Goal: Task Accomplishment & Management: Complete application form

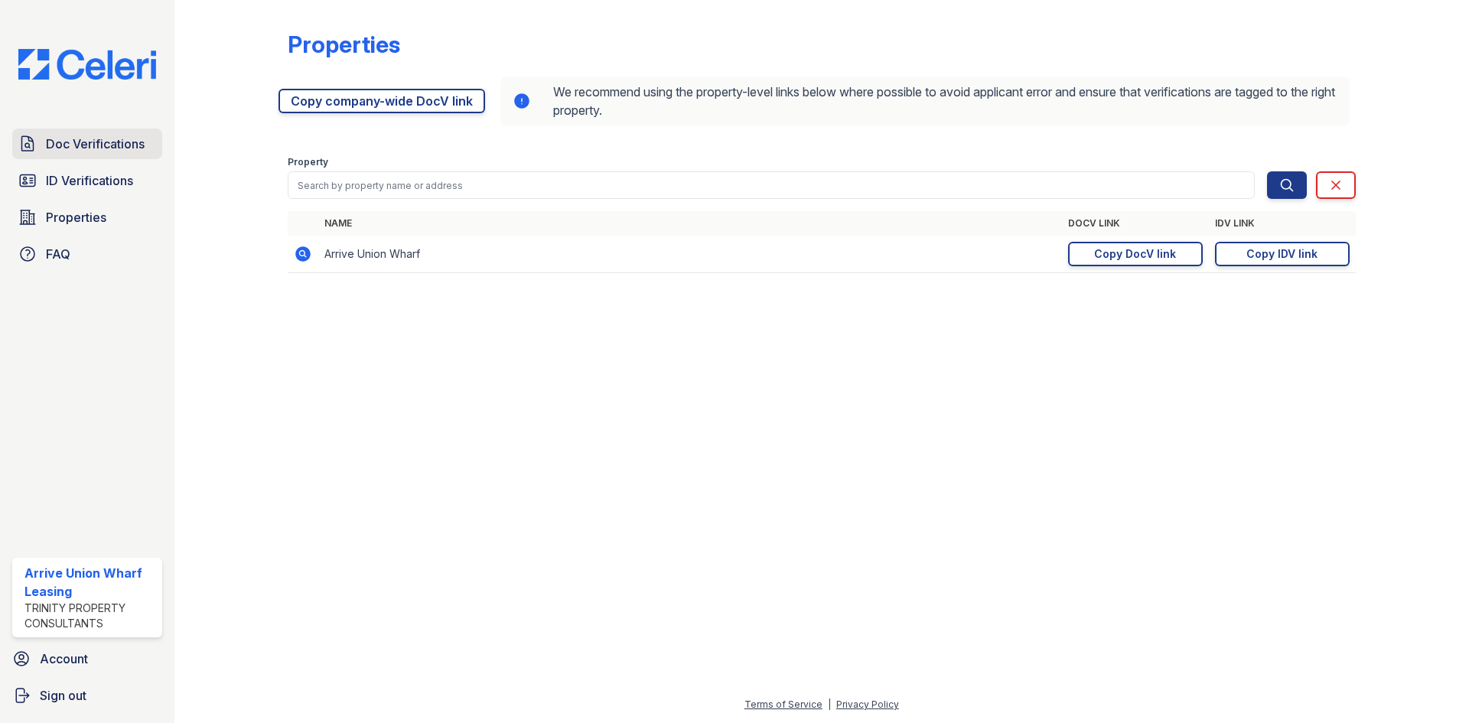
click at [59, 141] on span "Doc Verifications" at bounding box center [95, 144] width 99 height 18
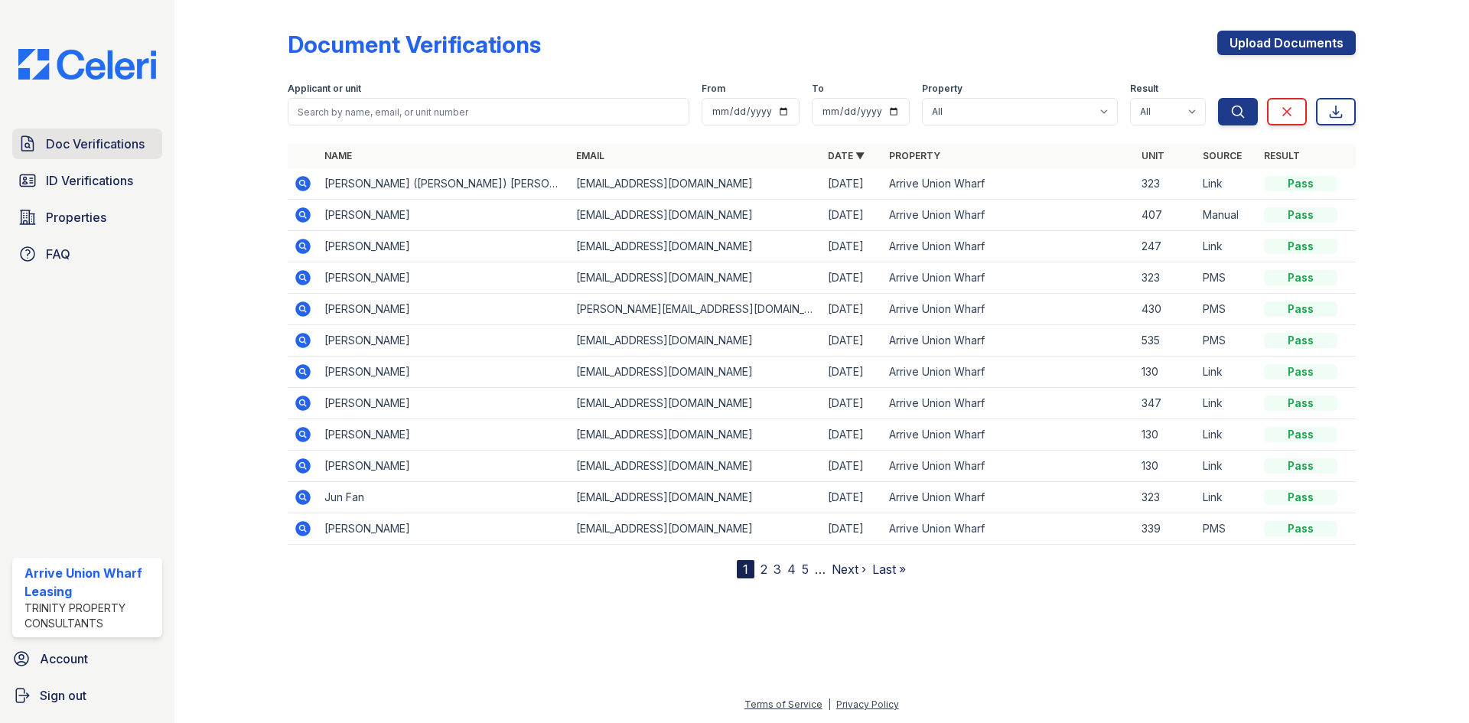
click at [33, 139] on icon at bounding box center [27, 144] width 18 height 18
click at [305, 183] on icon at bounding box center [303, 183] width 18 height 18
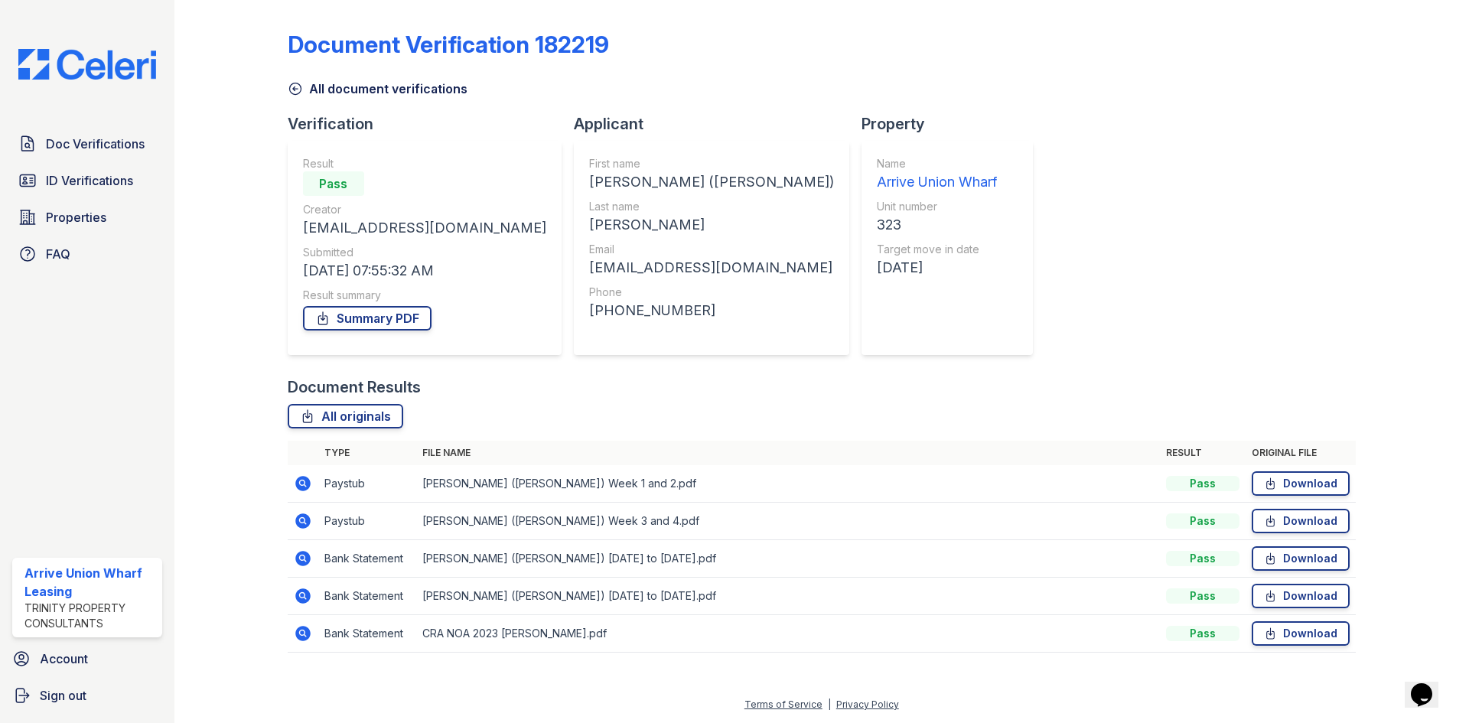
click at [300, 483] on icon at bounding box center [303, 483] width 18 height 18
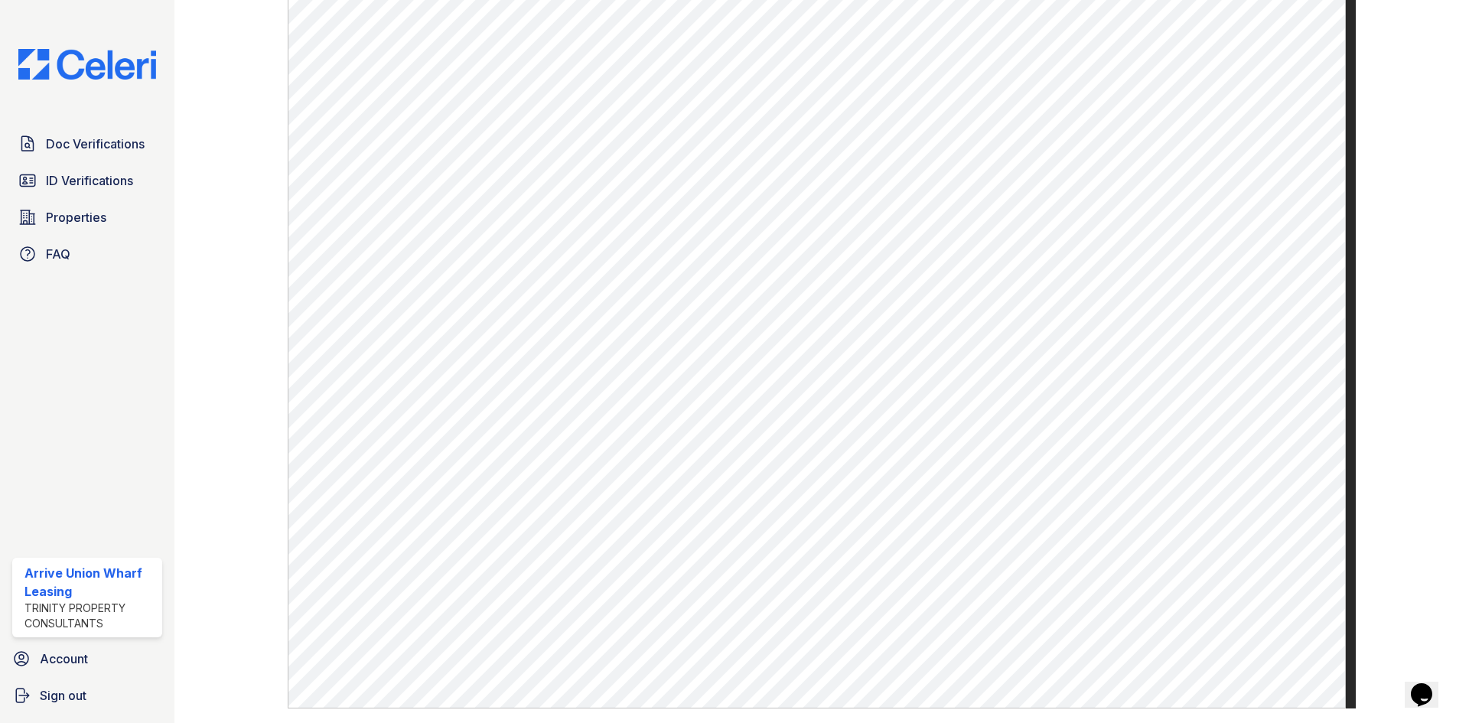
scroll to position [709, 0]
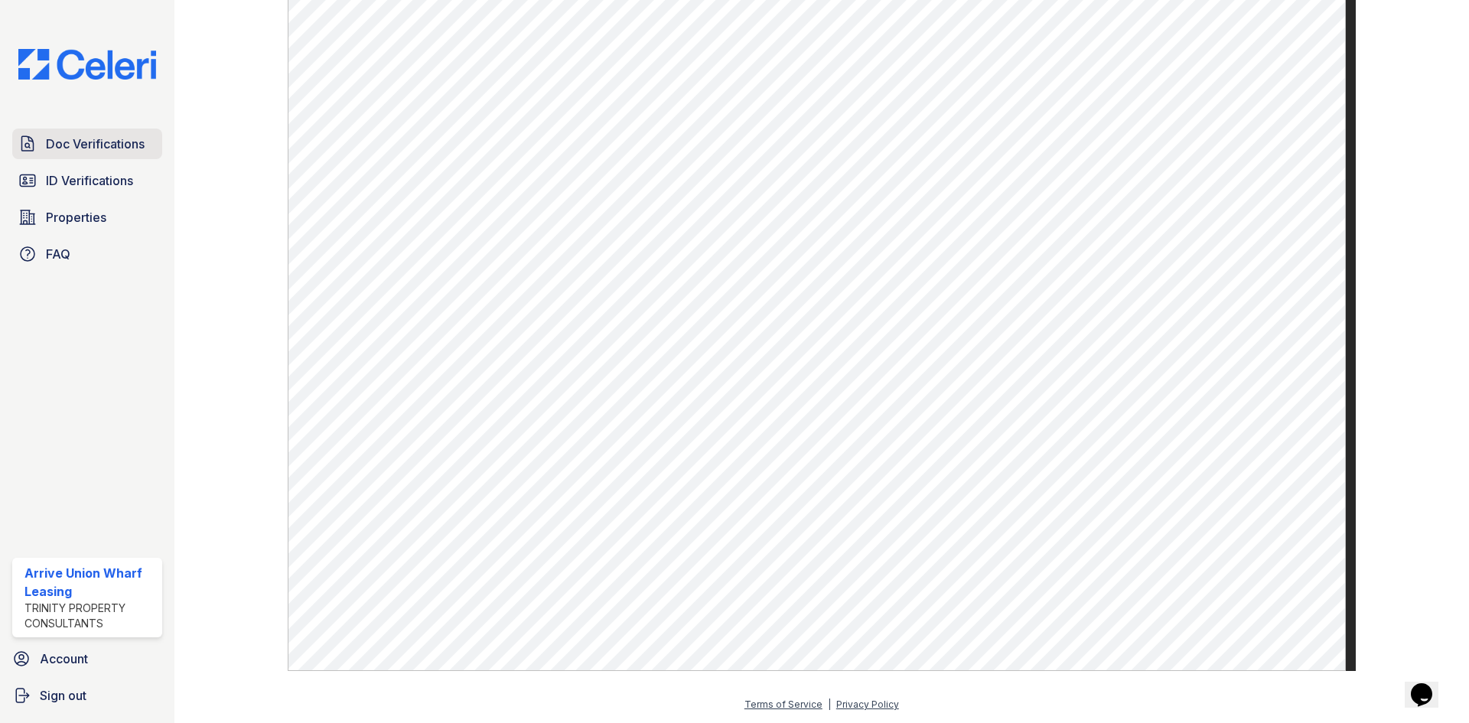
click at [106, 143] on span "Doc Verifications" at bounding box center [95, 144] width 99 height 18
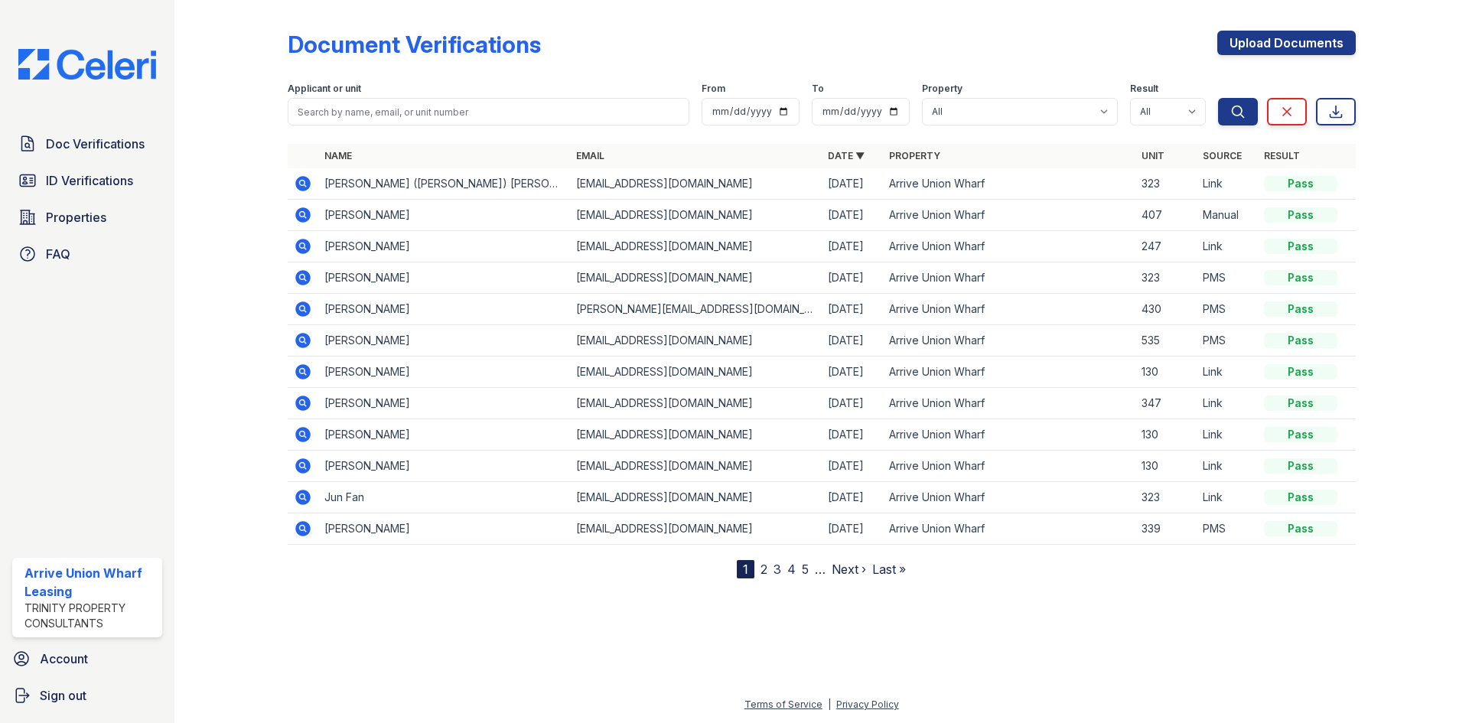
click at [303, 181] on icon at bounding box center [302, 183] width 4 height 4
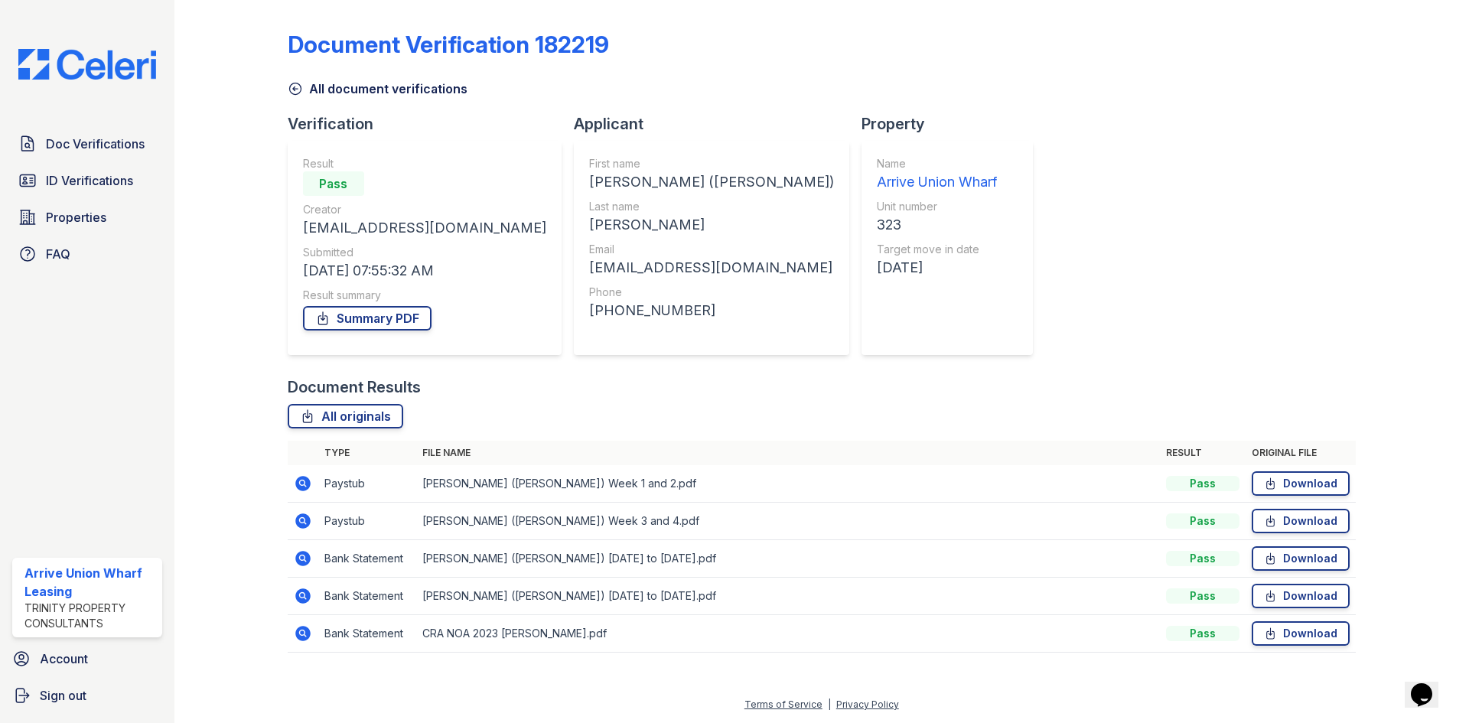
click at [304, 527] on icon at bounding box center [302, 520] width 15 height 15
click at [302, 481] on icon at bounding box center [303, 483] width 18 height 18
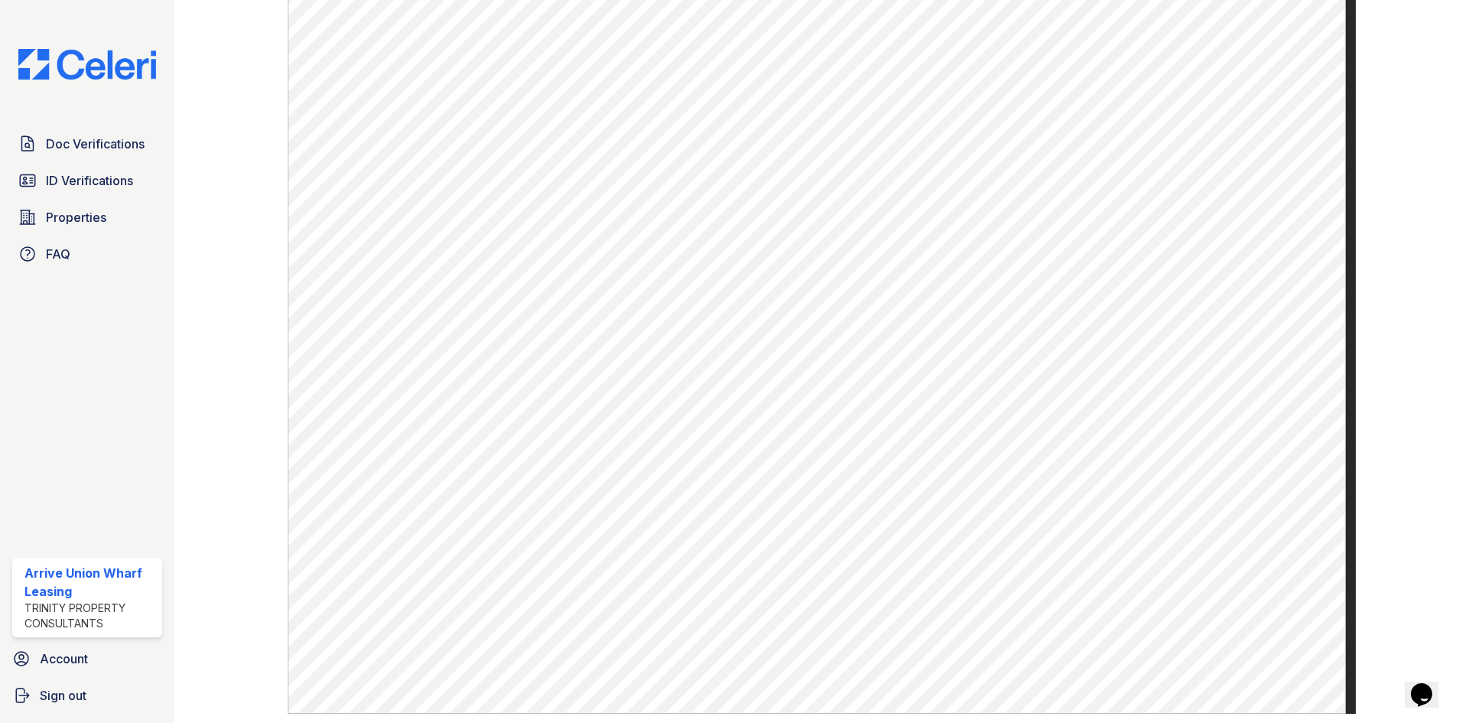
scroll to position [689, 0]
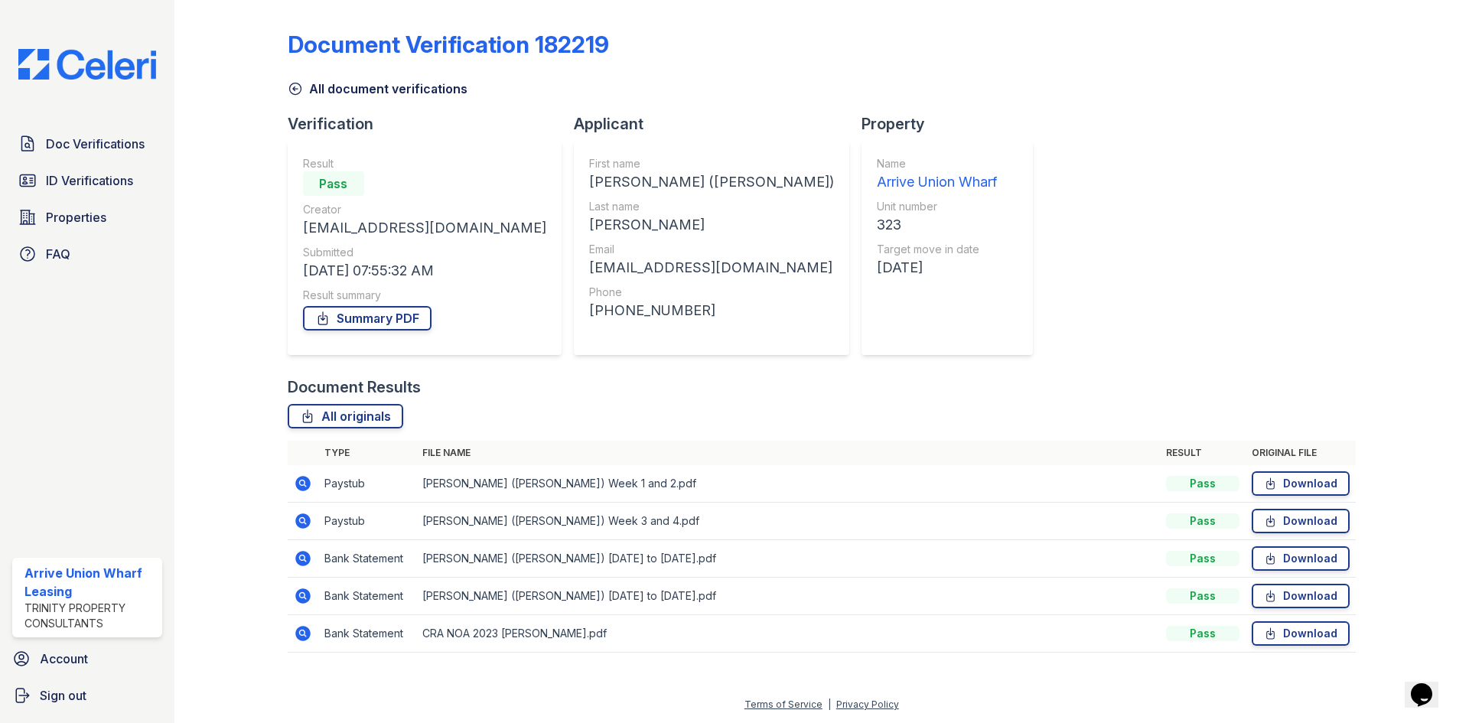
click at [308, 515] on icon at bounding box center [303, 521] width 18 height 18
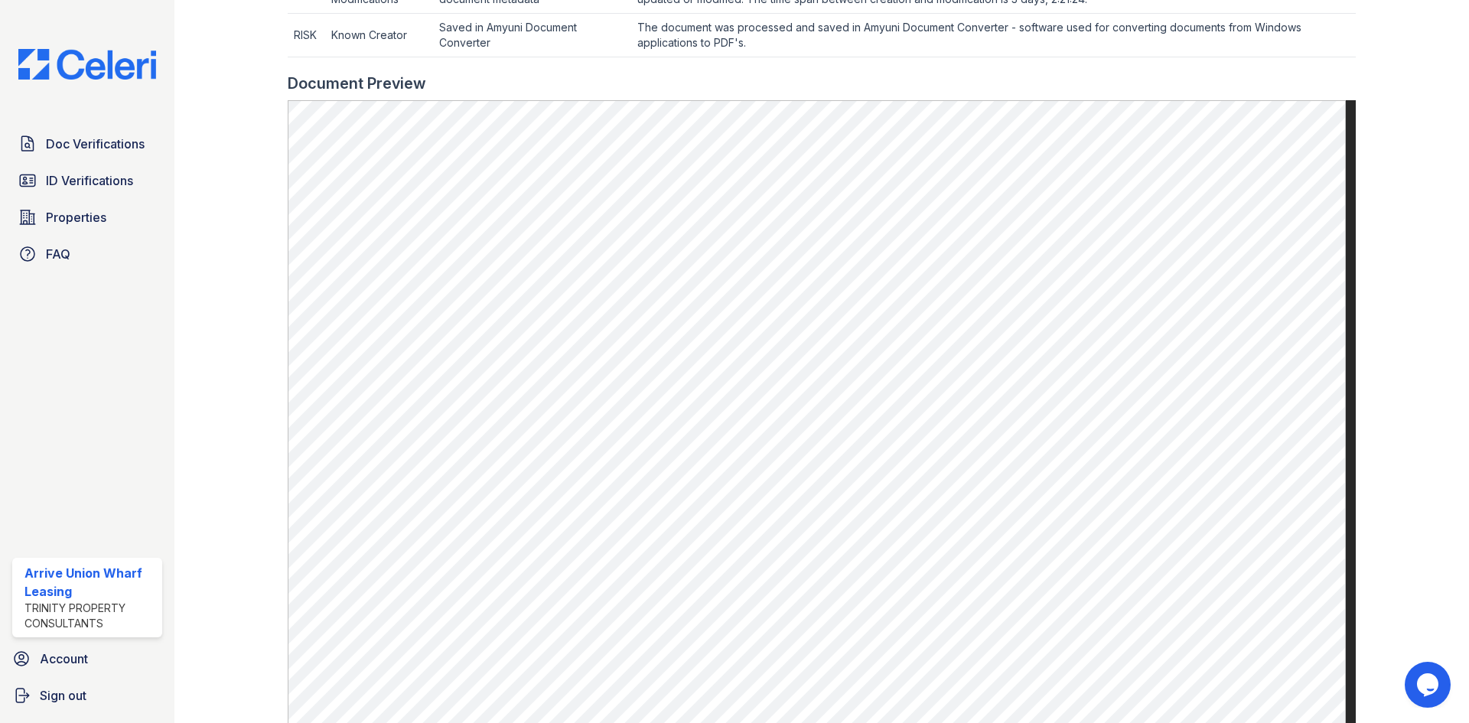
scroll to position [612, 0]
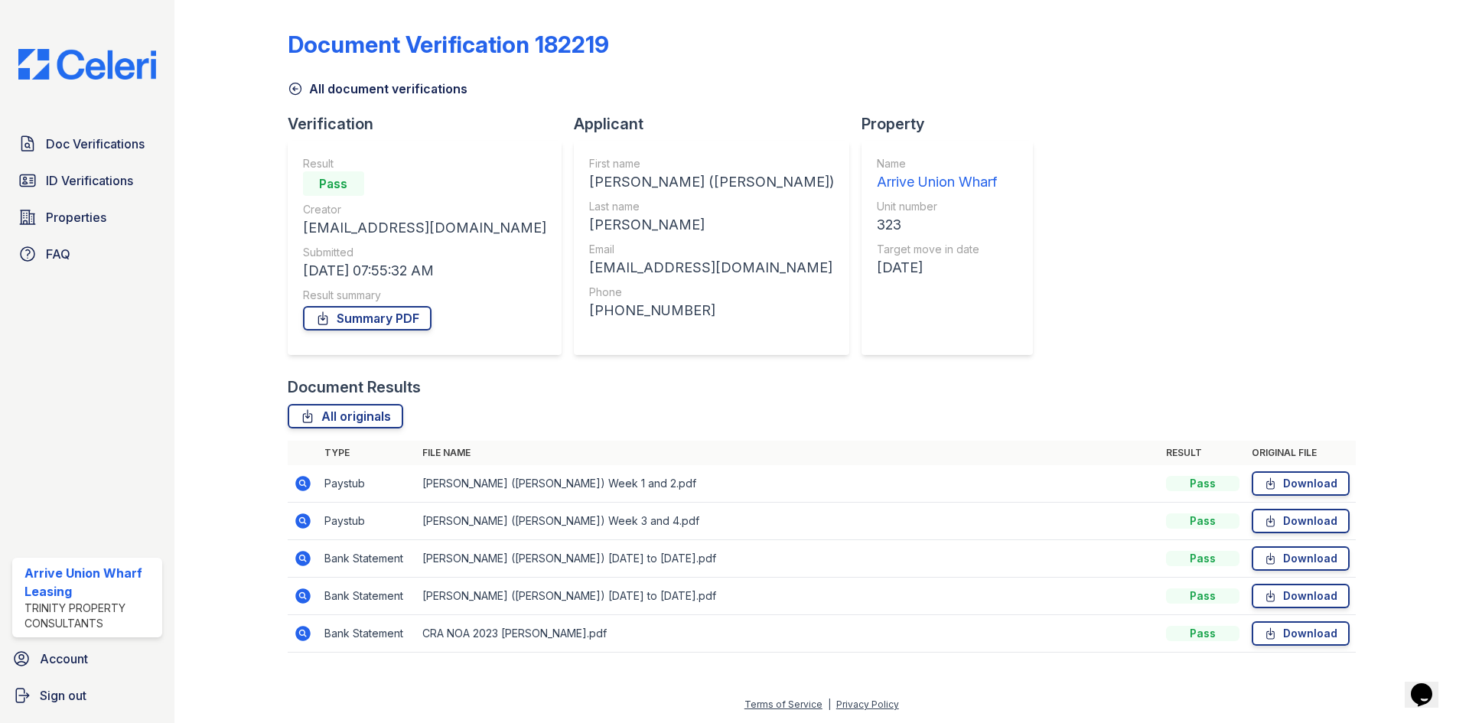
click at [302, 553] on icon at bounding box center [302, 558] width 15 height 15
click at [302, 588] on icon at bounding box center [303, 596] width 18 height 18
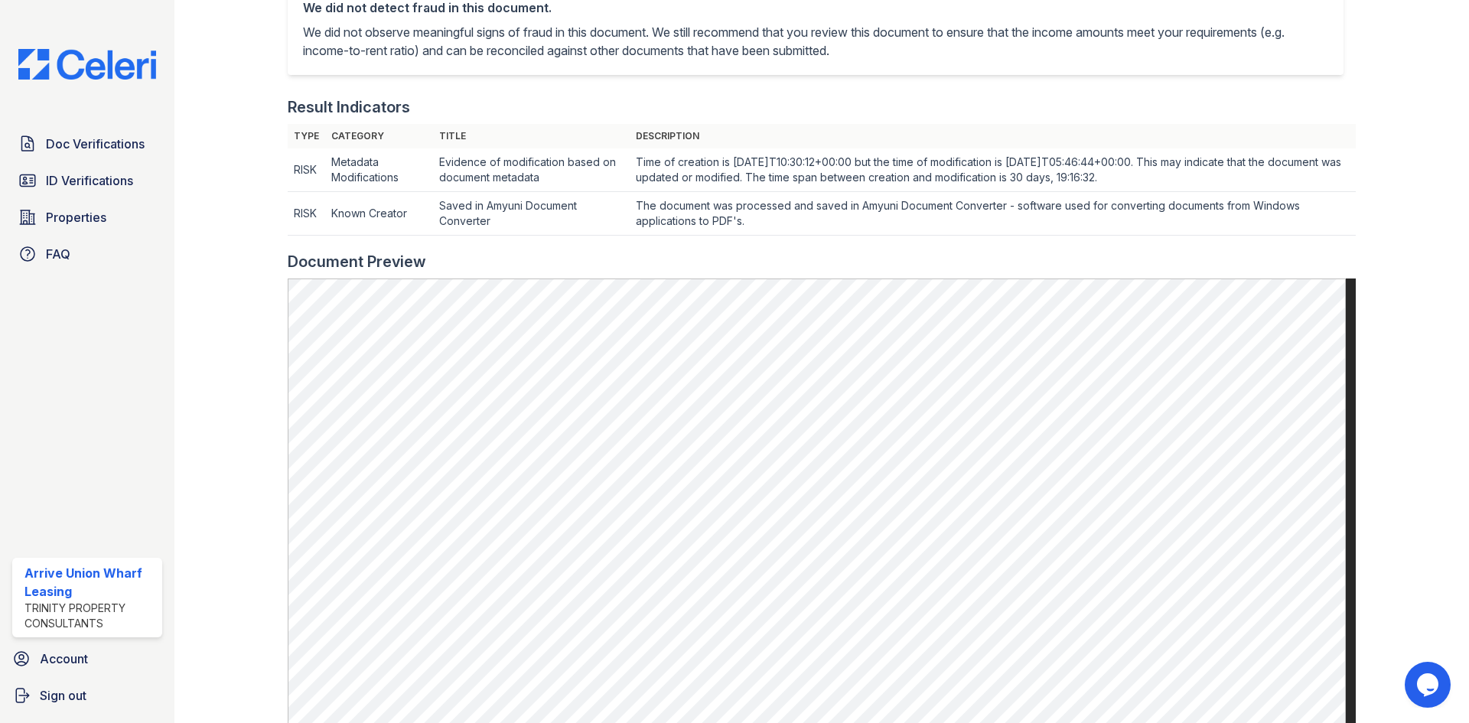
scroll to position [383, 0]
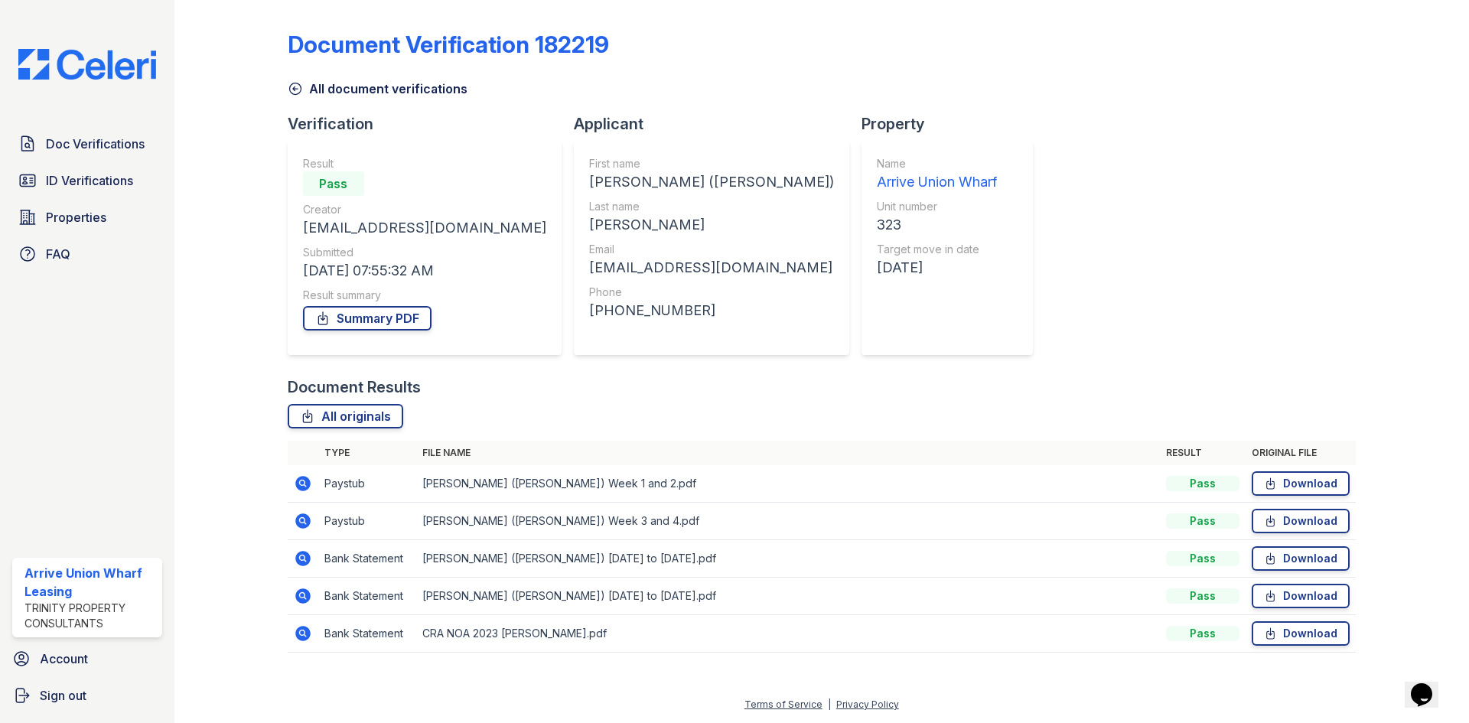
click at [296, 632] on icon at bounding box center [302, 633] width 15 height 15
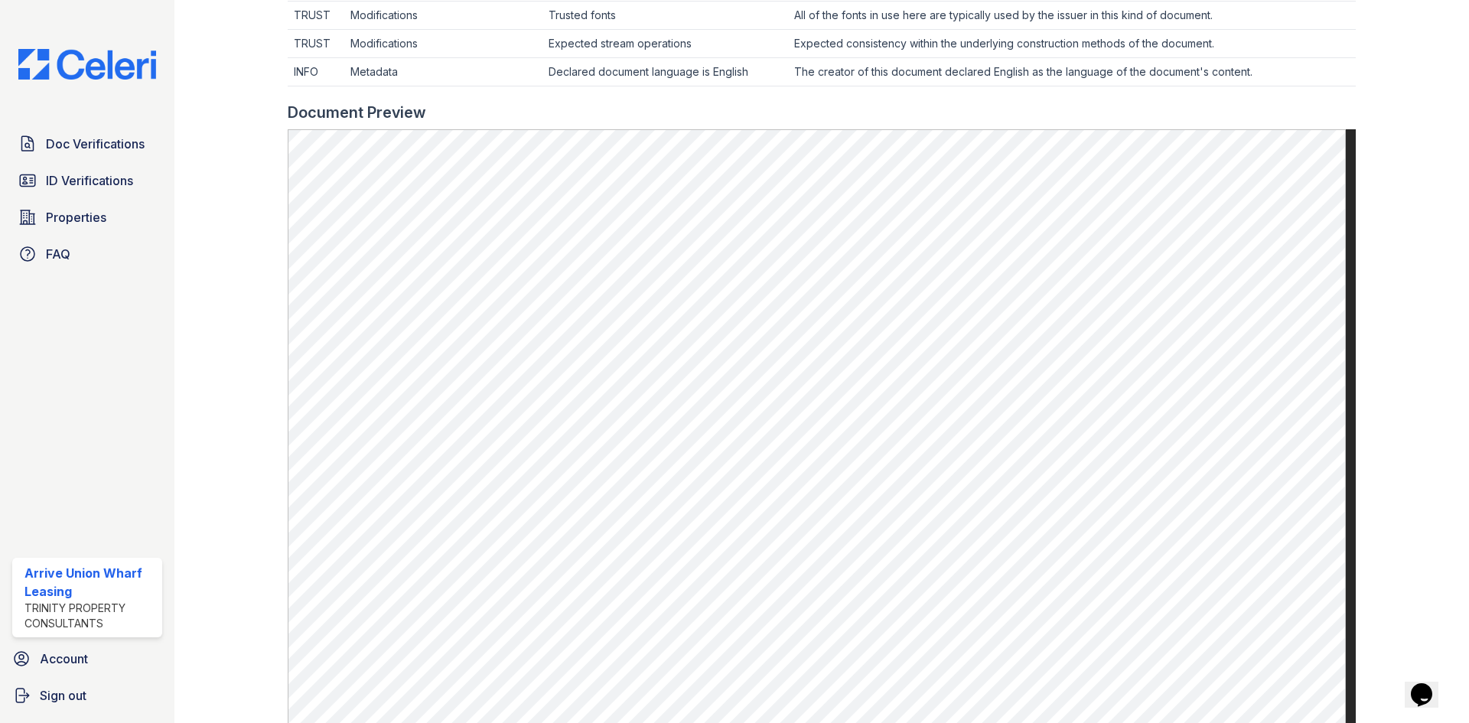
scroll to position [585, 0]
click at [119, 150] on span "Doc Verifications" at bounding box center [95, 144] width 99 height 18
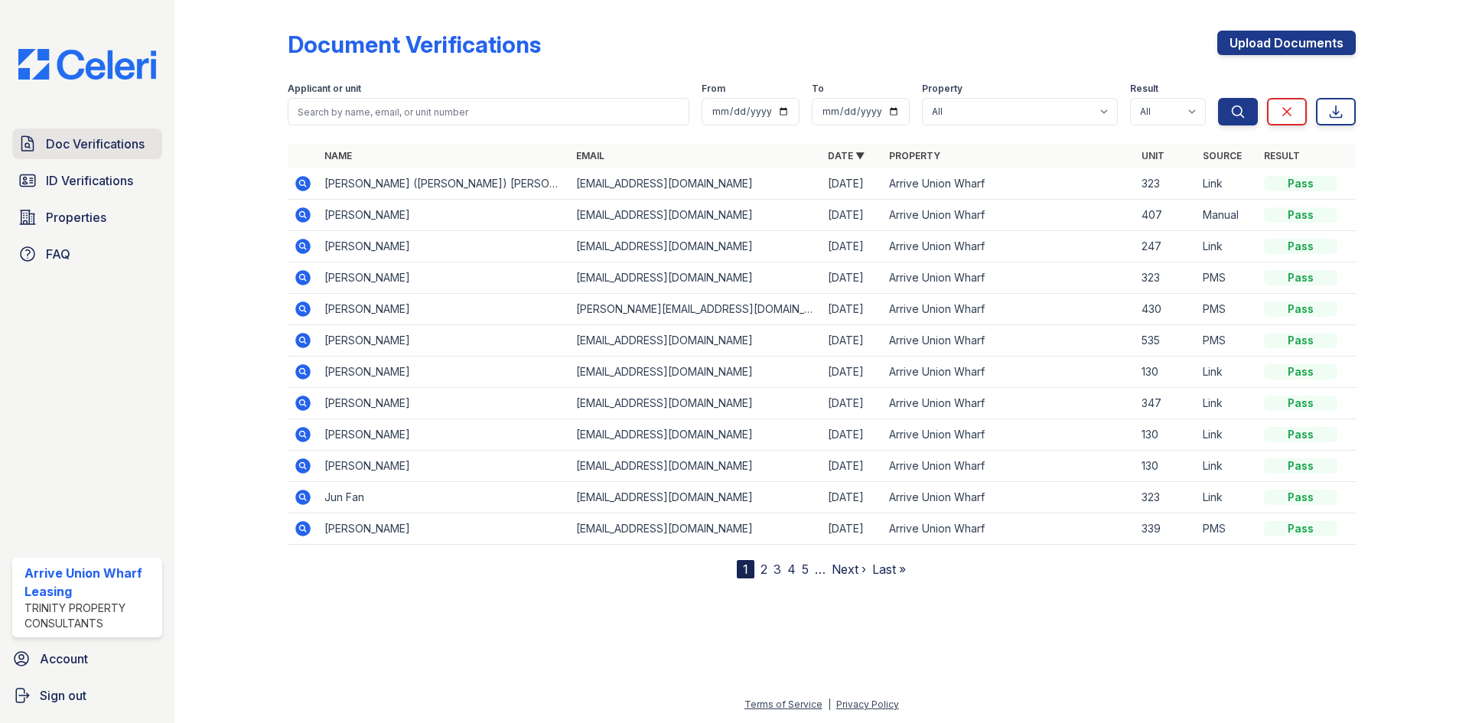
click at [122, 149] on span "Doc Verifications" at bounding box center [95, 144] width 99 height 18
click at [48, 149] on span "Doc Verifications" at bounding box center [95, 144] width 99 height 18
click at [47, 138] on span "Doc Verifications" at bounding box center [95, 144] width 99 height 18
click at [52, 139] on span "Doc Verifications" at bounding box center [95, 144] width 99 height 18
click at [103, 175] on span "ID Verifications" at bounding box center [89, 180] width 87 height 18
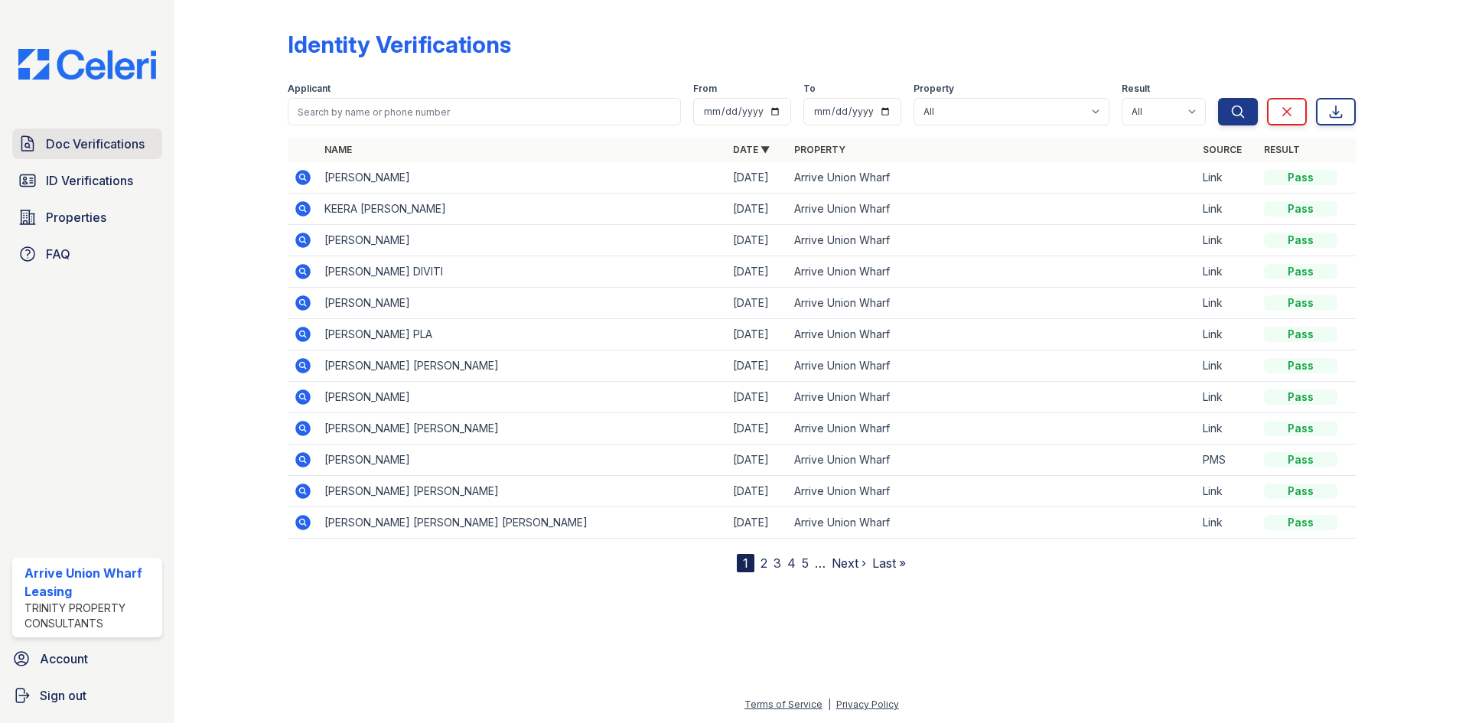
click at [83, 139] on span "Doc Verifications" at bounding box center [95, 144] width 99 height 18
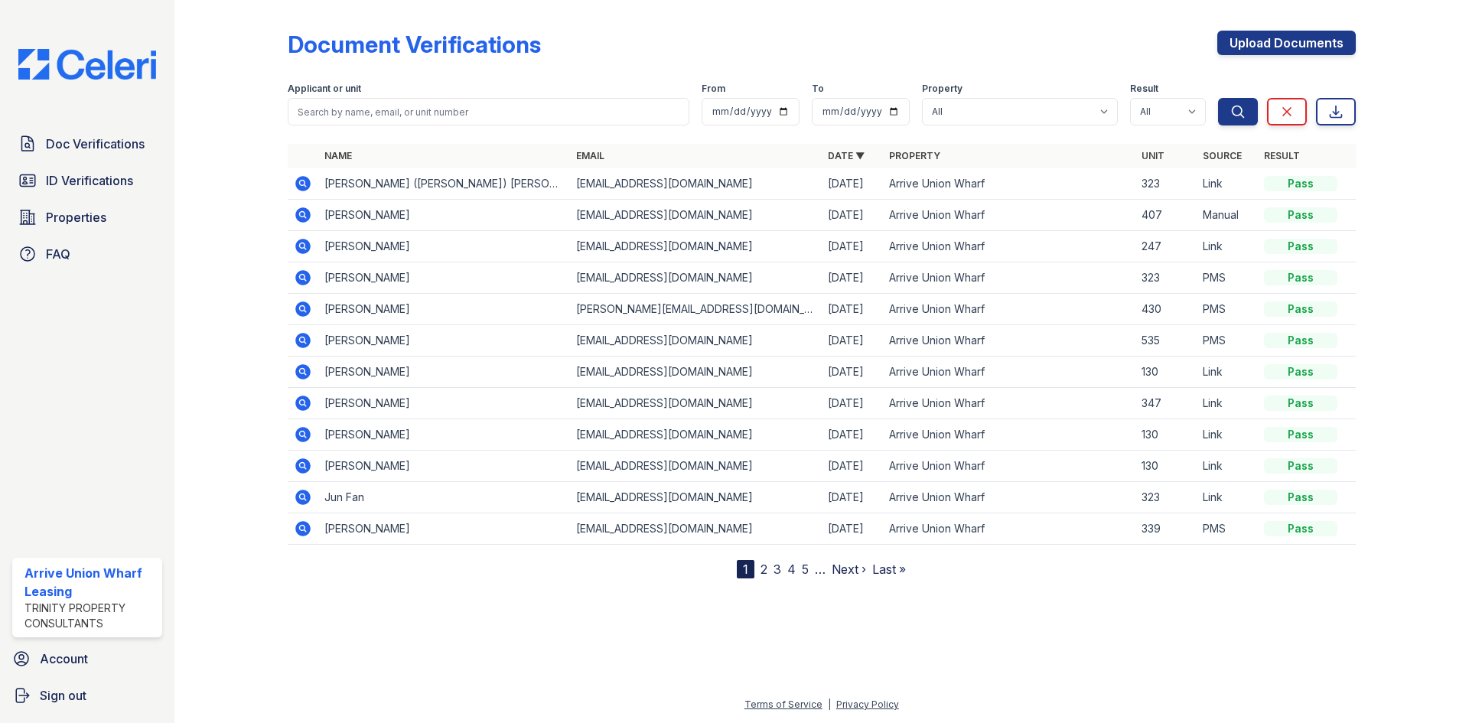
click at [305, 187] on icon at bounding box center [303, 183] width 18 height 18
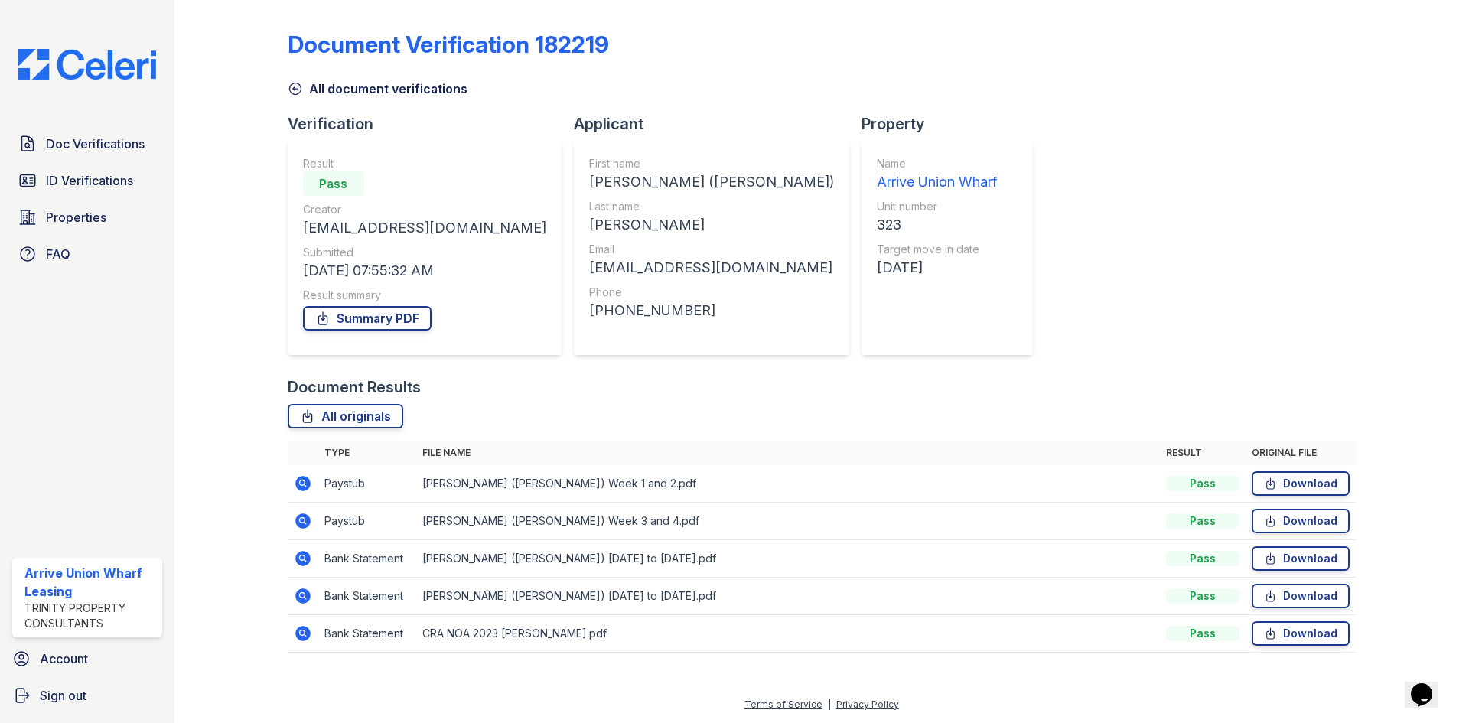
click at [303, 487] on icon at bounding box center [302, 483] width 15 height 15
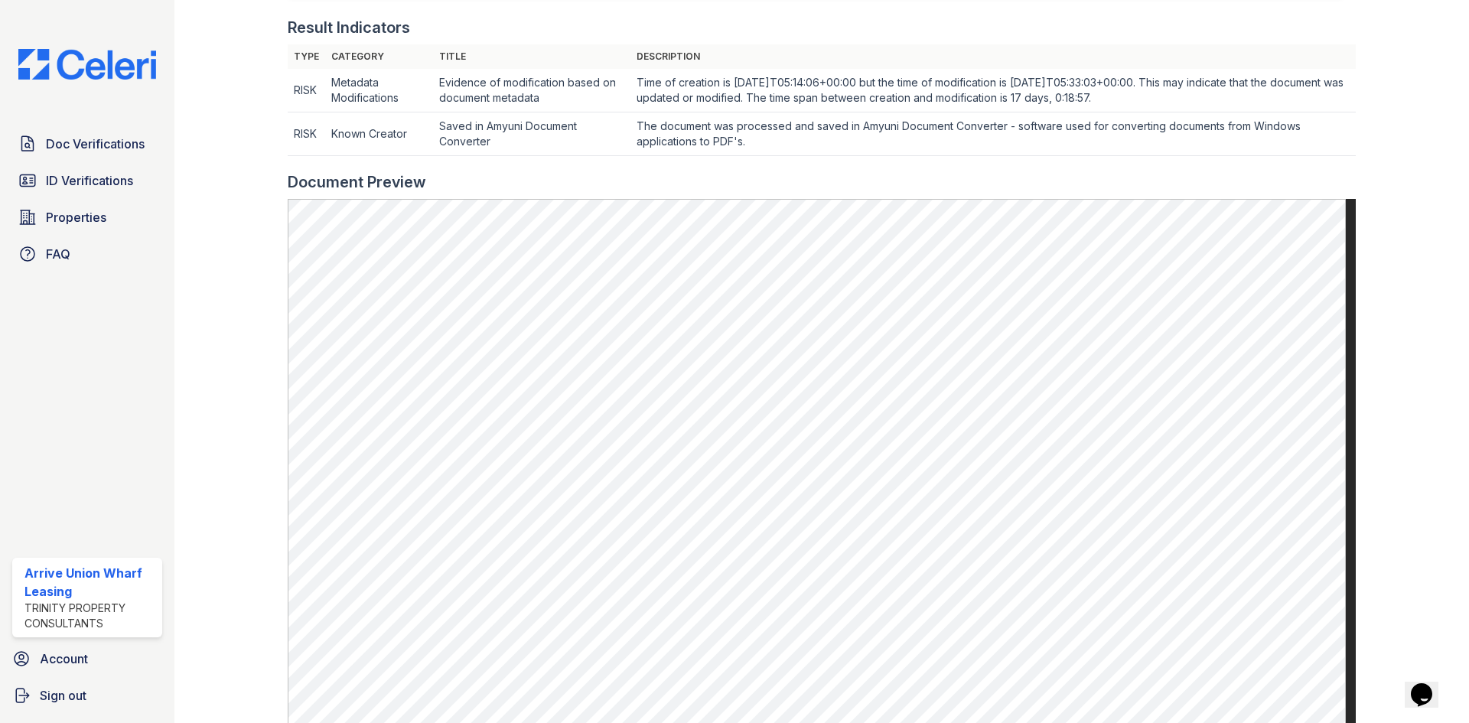
scroll to position [459, 0]
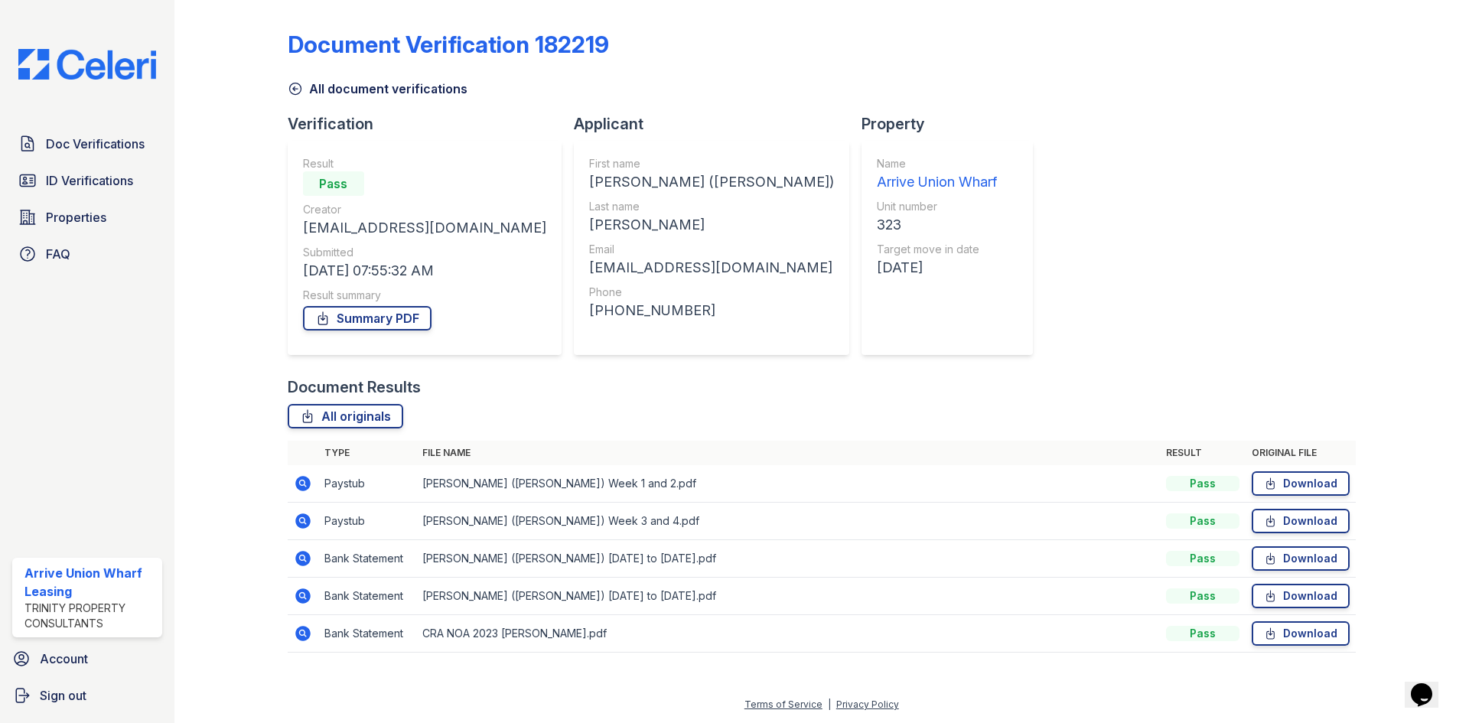
click at [298, 515] on icon at bounding box center [303, 521] width 18 height 18
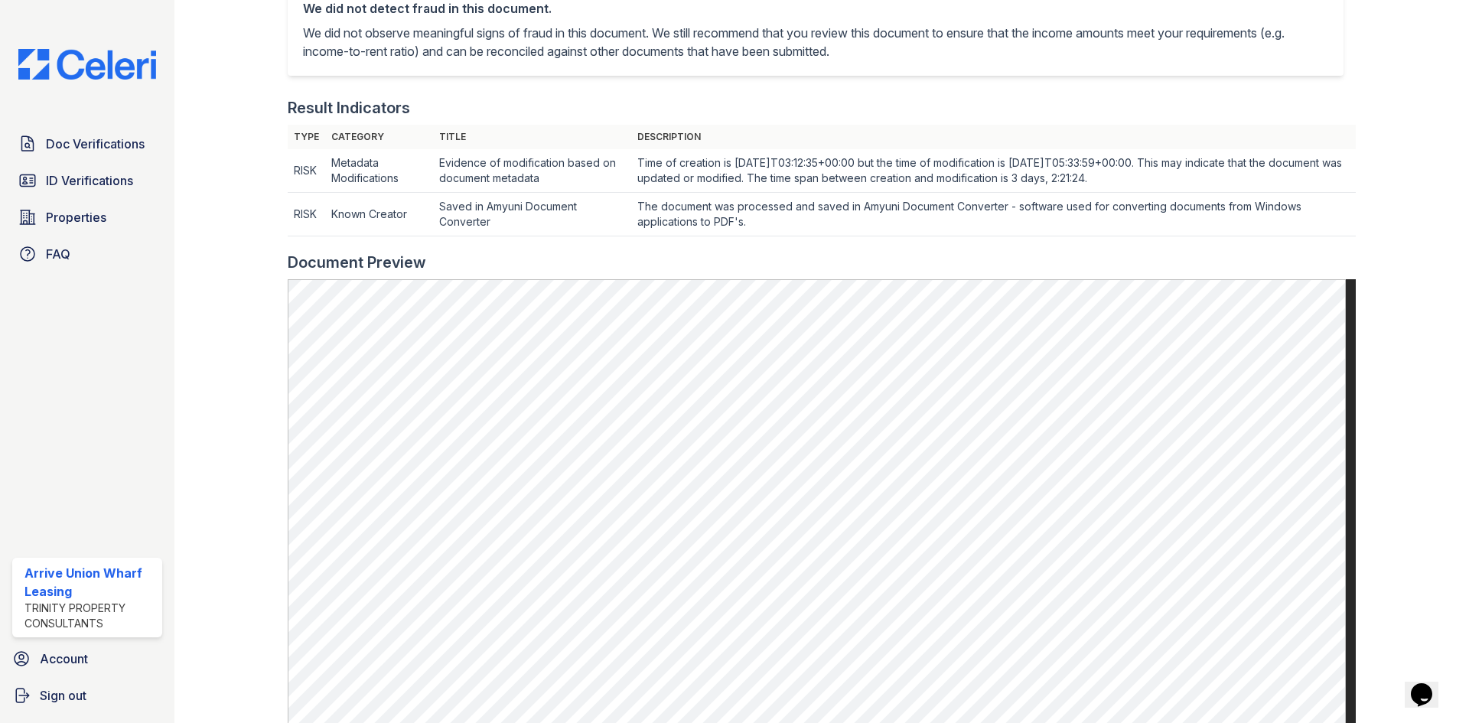
scroll to position [383, 0]
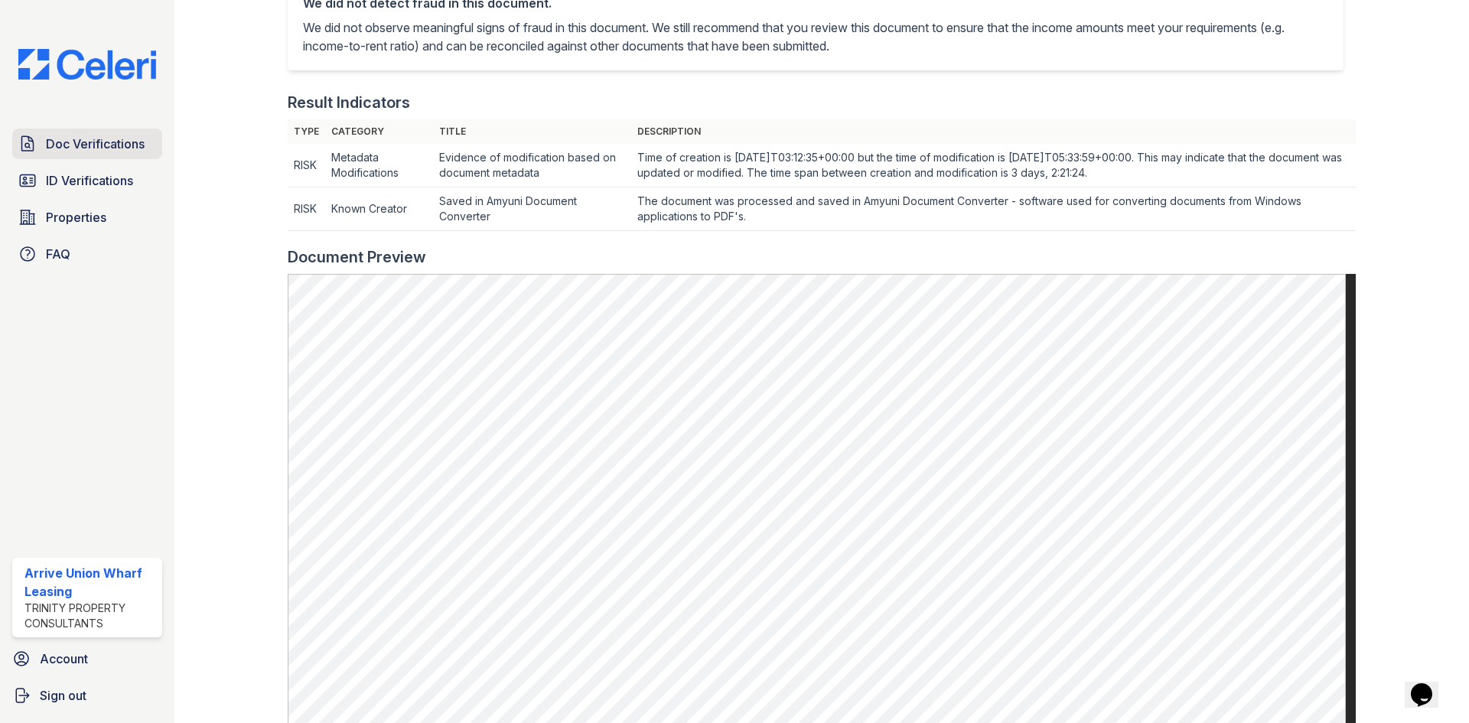
click at [85, 145] on span "Doc Verifications" at bounding box center [95, 144] width 99 height 18
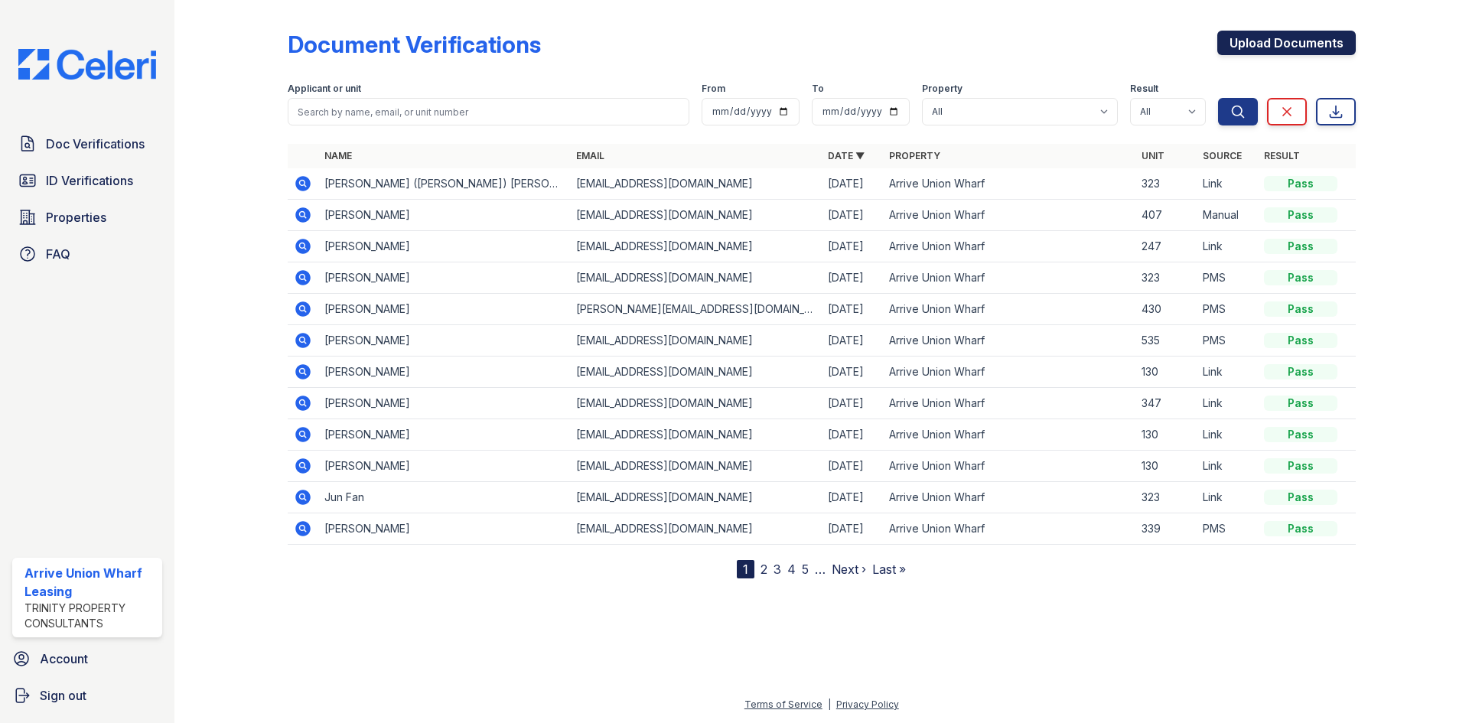
click at [1273, 41] on link "Upload Documents" at bounding box center [1287, 43] width 139 height 24
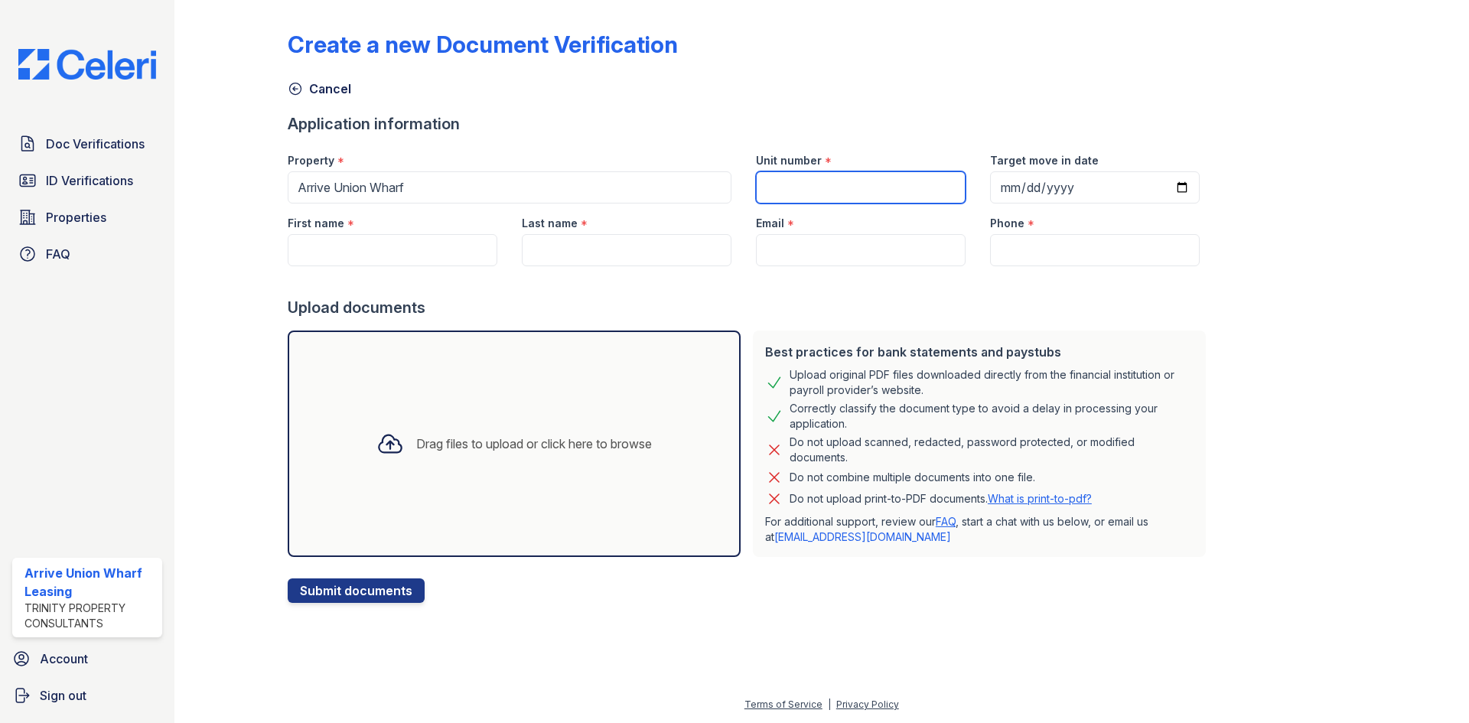
click at [805, 195] on input "Unit number" at bounding box center [861, 187] width 210 height 32
type input "323"
click at [848, 246] on input "Email" at bounding box center [861, 250] width 210 height 32
click at [1014, 181] on input "Target move in date" at bounding box center [1095, 187] width 210 height 32
click at [990, 194] on input "Target move in date" at bounding box center [1095, 187] width 210 height 32
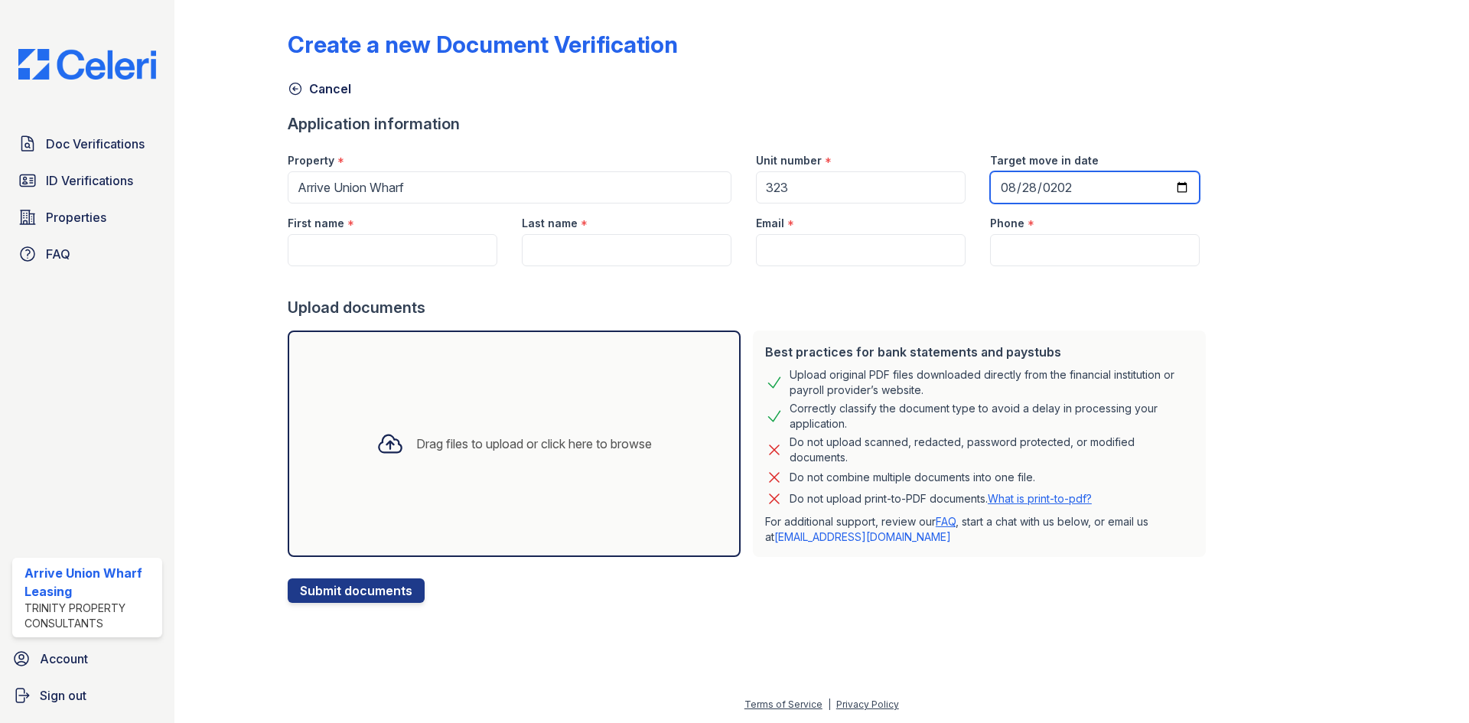
type input "2025-08-28"
click at [438, 247] on input "First name" at bounding box center [393, 250] width 210 height 32
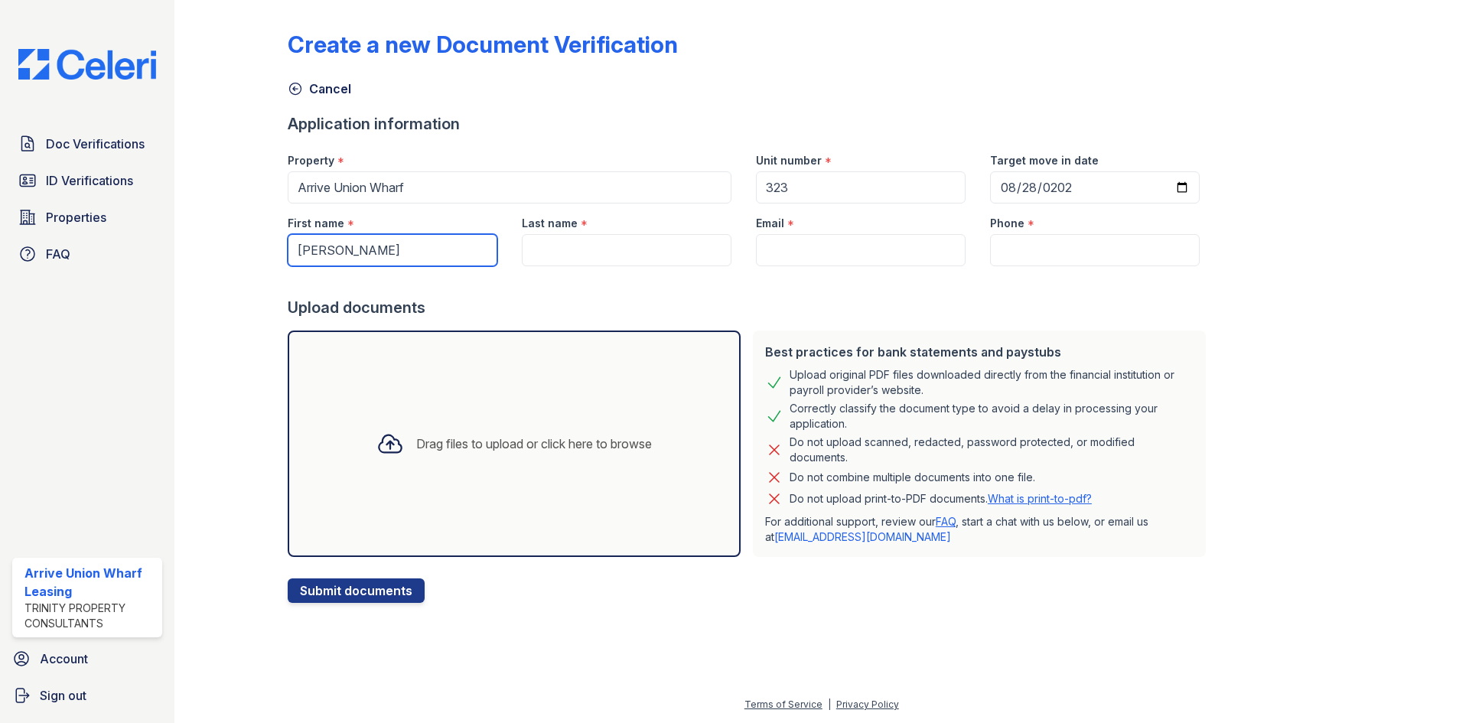
type input "Meghana"
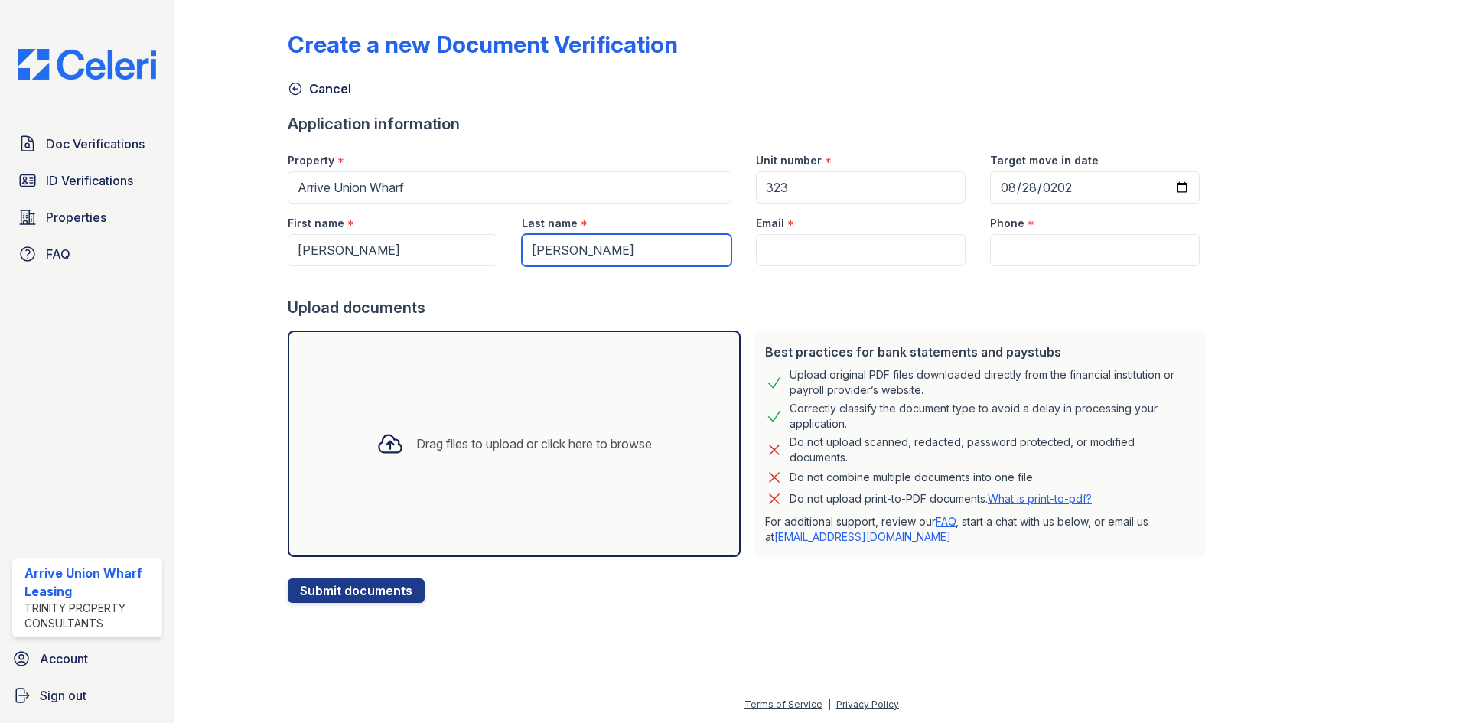
type input "[PERSON_NAME]"
drag, startPoint x: 393, startPoint y: 256, endPoint x: 0, endPoint y: 194, distance: 397.6
click at [0, 200] on div "Doc Verifications ID Verifications Properties FAQ Arrive Union Wharf Leasing Tr…" at bounding box center [734, 361] width 1469 height 723
type input "[PERSON_NAME]"
click at [771, 244] on input "Email" at bounding box center [861, 250] width 210 height 32
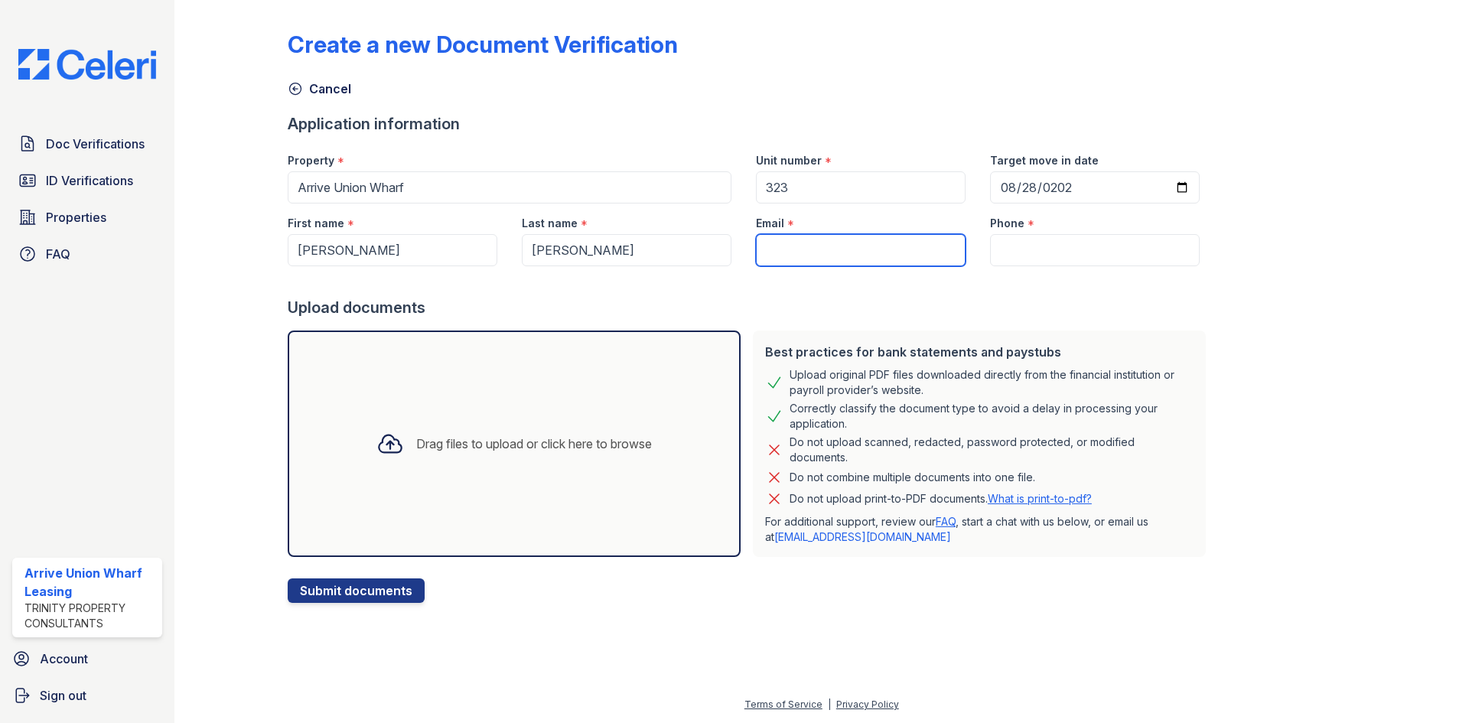
paste input "narangm@usc.edu"
type input "narangm@usc.edu"
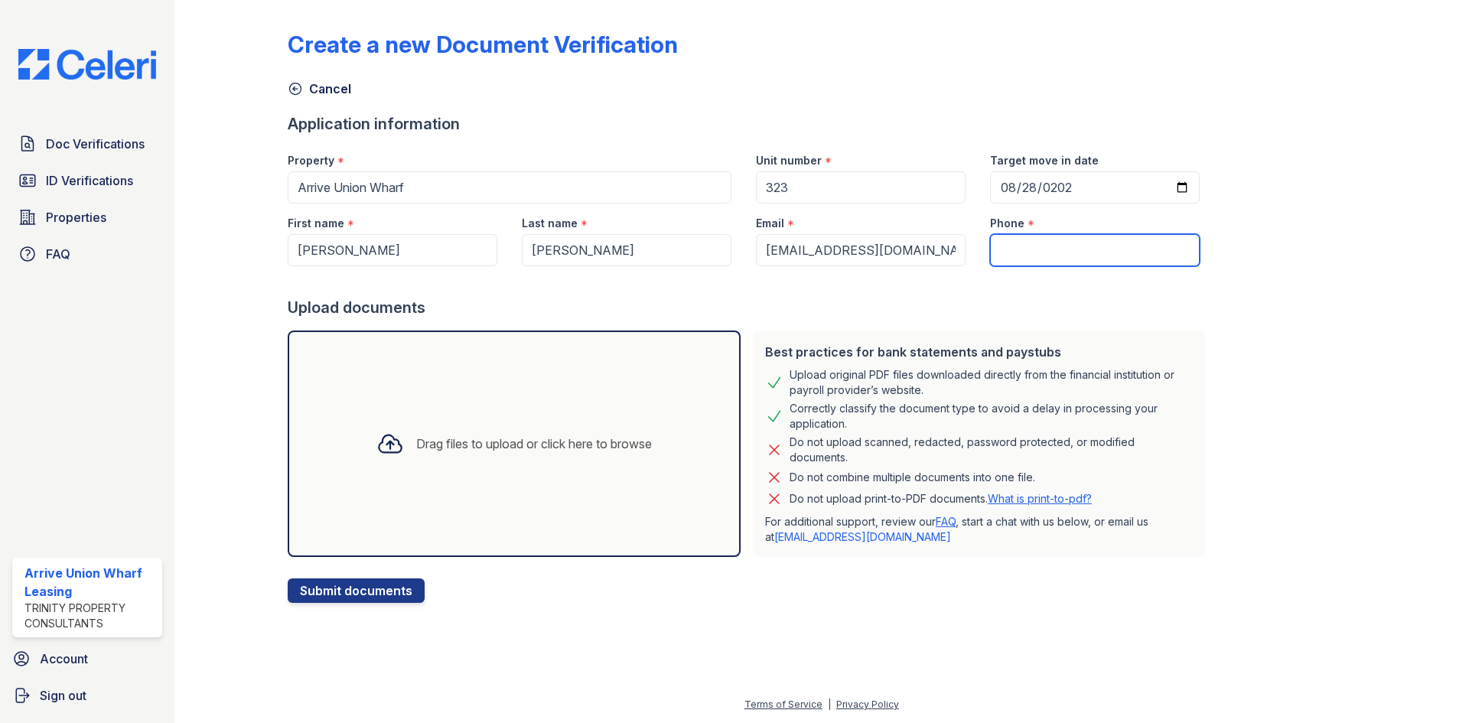
click at [1065, 245] on input "Phone" at bounding box center [1095, 250] width 210 height 32
click at [1033, 251] on input "Phone" at bounding box center [1095, 250] width 210 height 32
paste input "(213) 407-8006"
type input "(213) 407-8006"
click at [422, 465] on div "Drag files to upload or click here to browse" at bounding box center [514, 444] width 300 height 52
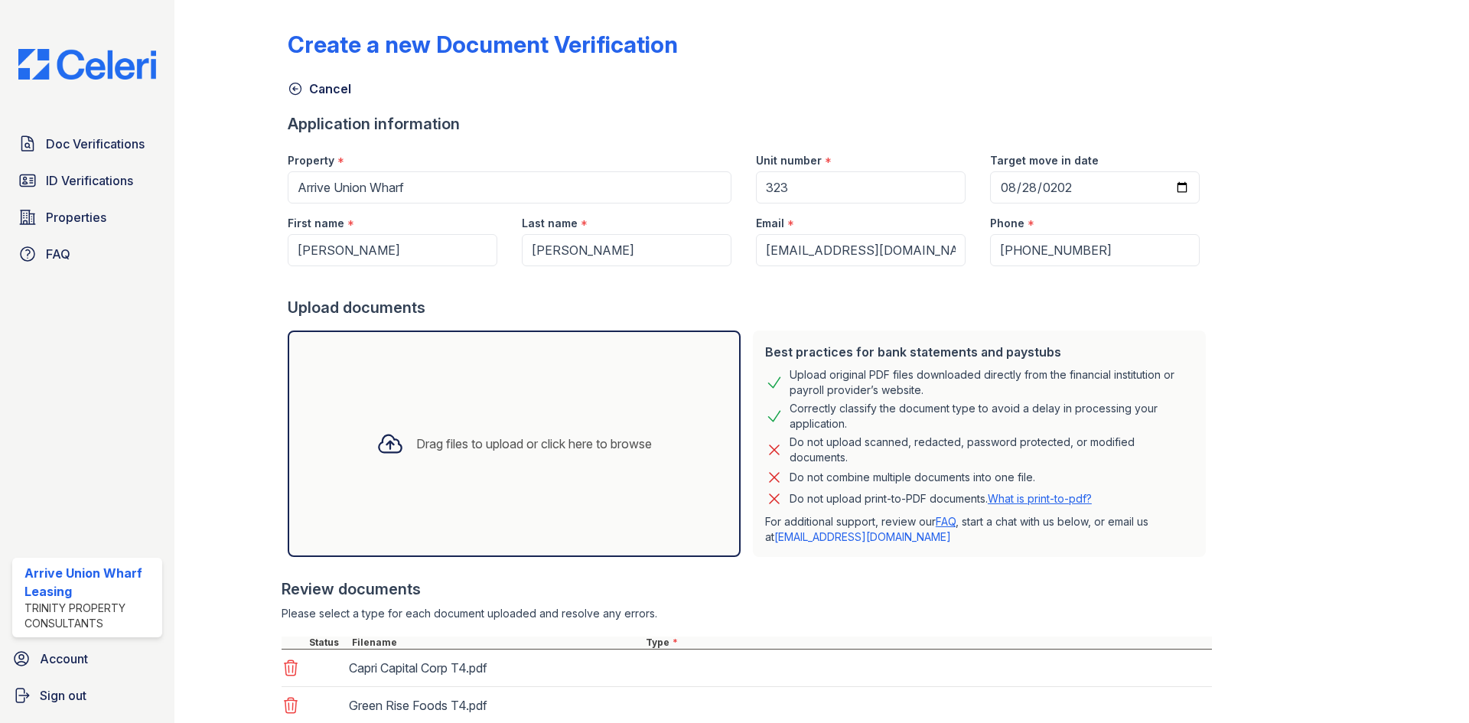
scroll to position [109, 0]
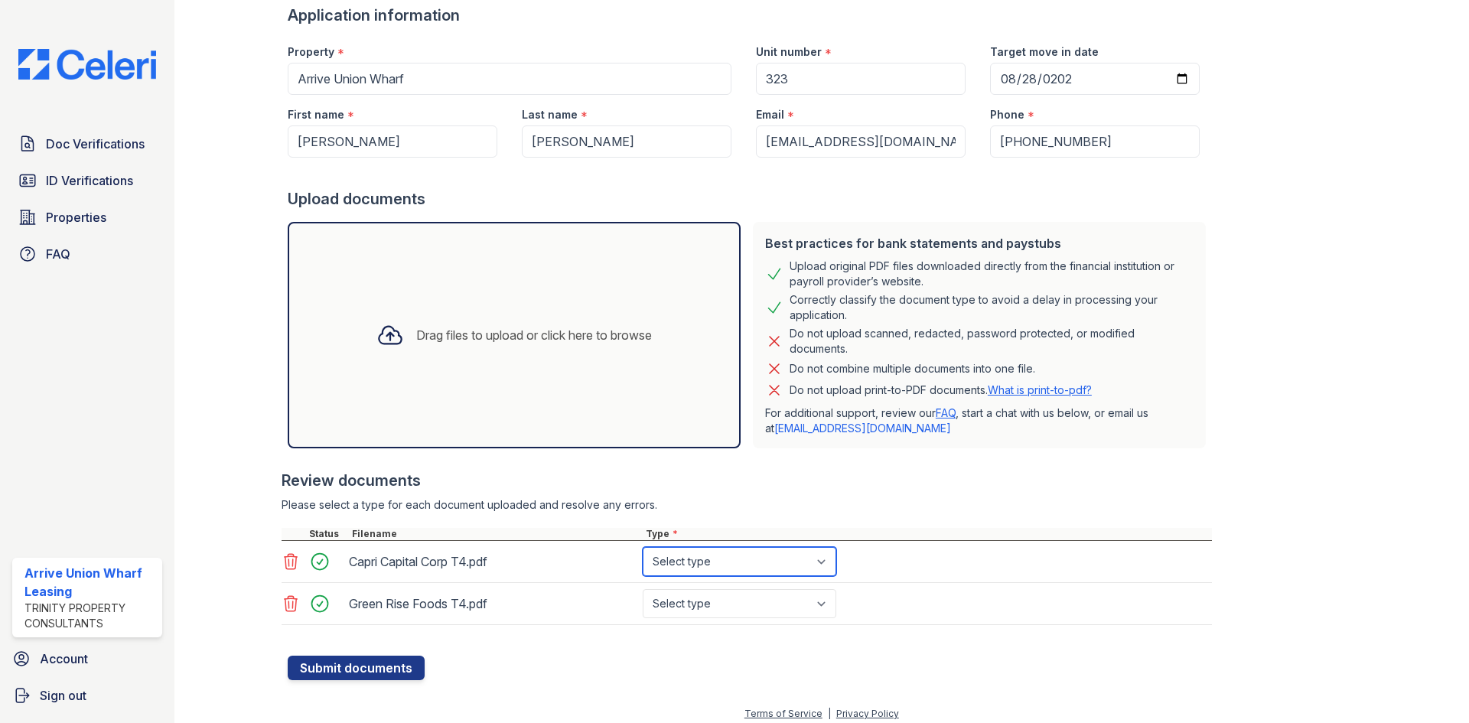
drag, startPoint x: 661, startPoint y: 558, endPoint x: 673, endPoint y: 569, distance: 16.2
click at [661, 558] on select "Select type Paystub Bank Statement Offer Letter Tax Documents Benefit Award Let…" at bounding box center [740, 561] width 194 height 29
select select "tax_documents"
click at [643, 547] on select "Select type Paystub Bank Statement Offer Letter Tax Documents Benefit Award Let…" at bounding box center [740, 561] width 194 height 29
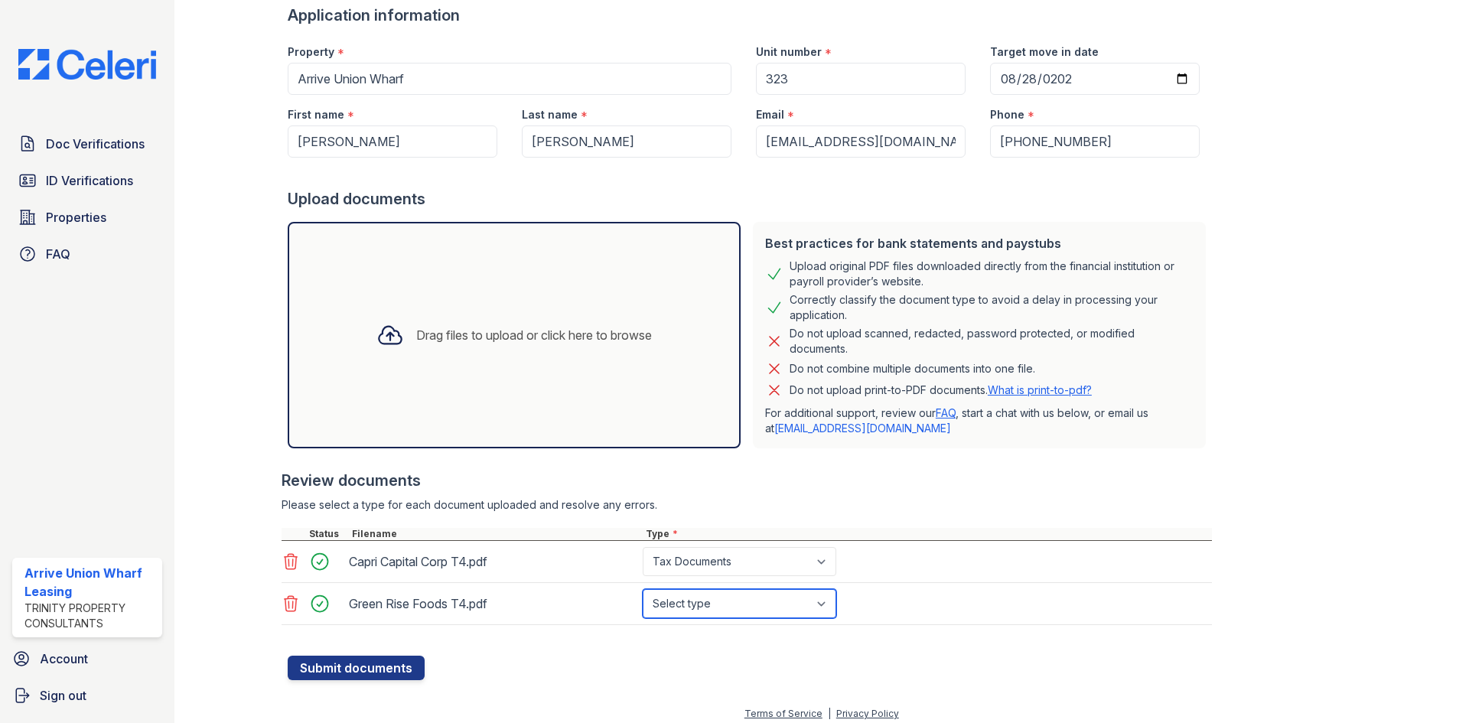
click at [709, 601] on select "Select type Paystub Bank Statement Offer Letter Tax Documents Benefit Award Let…" at bounding box center [740, 603] width 194 height 29
select select "tax_documents"
click at [643, 589] on select "Select type Paystub Bank Statement Offer Letter Tax Documents Benefit Award Let…" at bounding box center [740, 603] width 194 height 29
click at [382, 660] on button "Submit documents" at bounding box center [356, 668] width 137 height 24
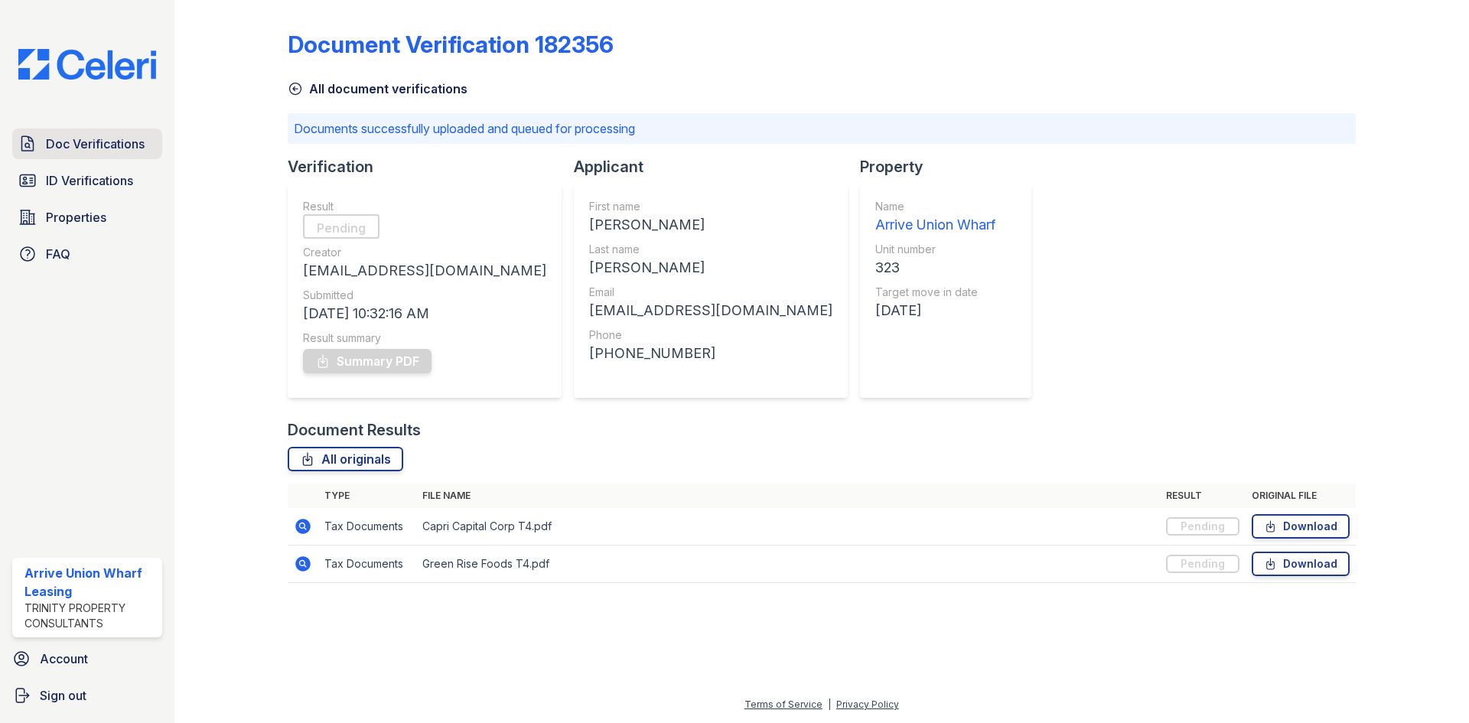
click at [80, 144] on span "Doc Verifications" at bounding box center [95, 144] width 99 height 18
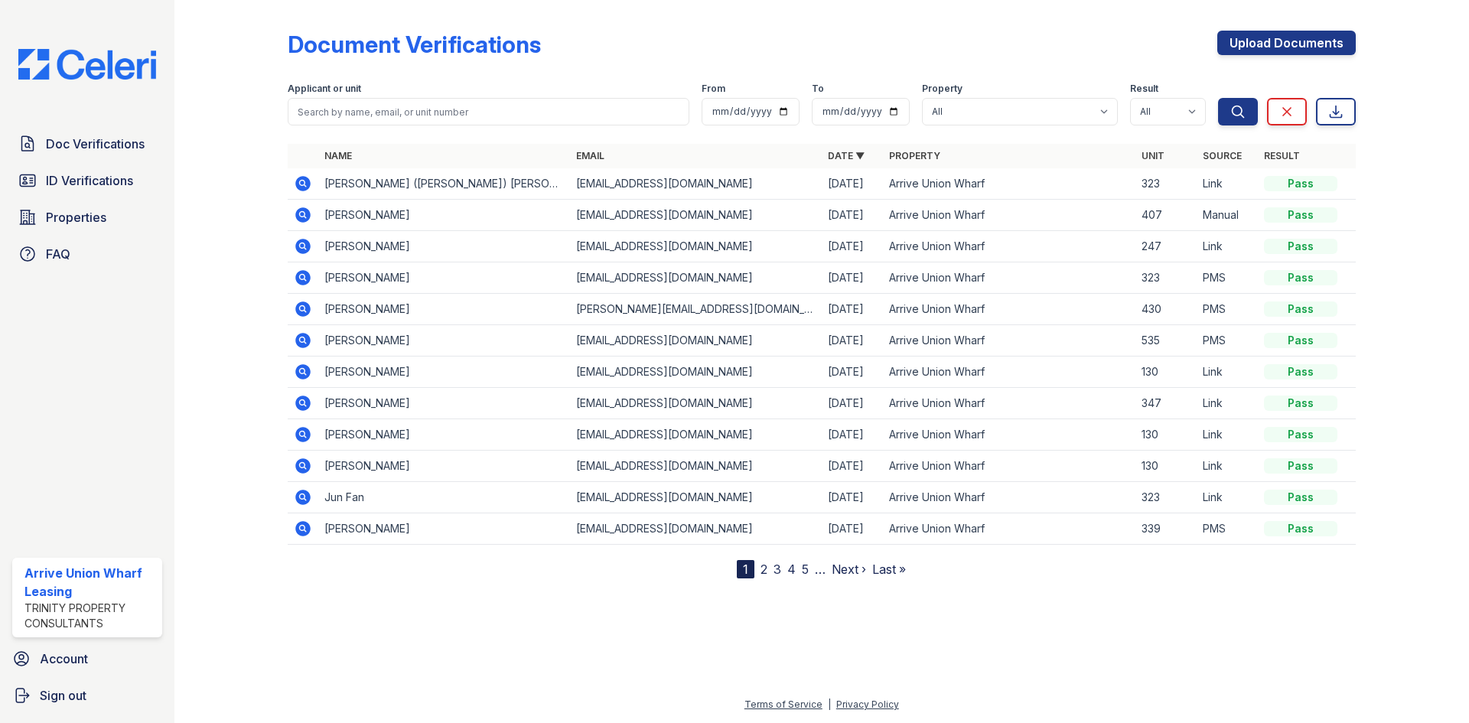
click at [299, 187] on icon at bounding box center [302, 183] width 15 height 15
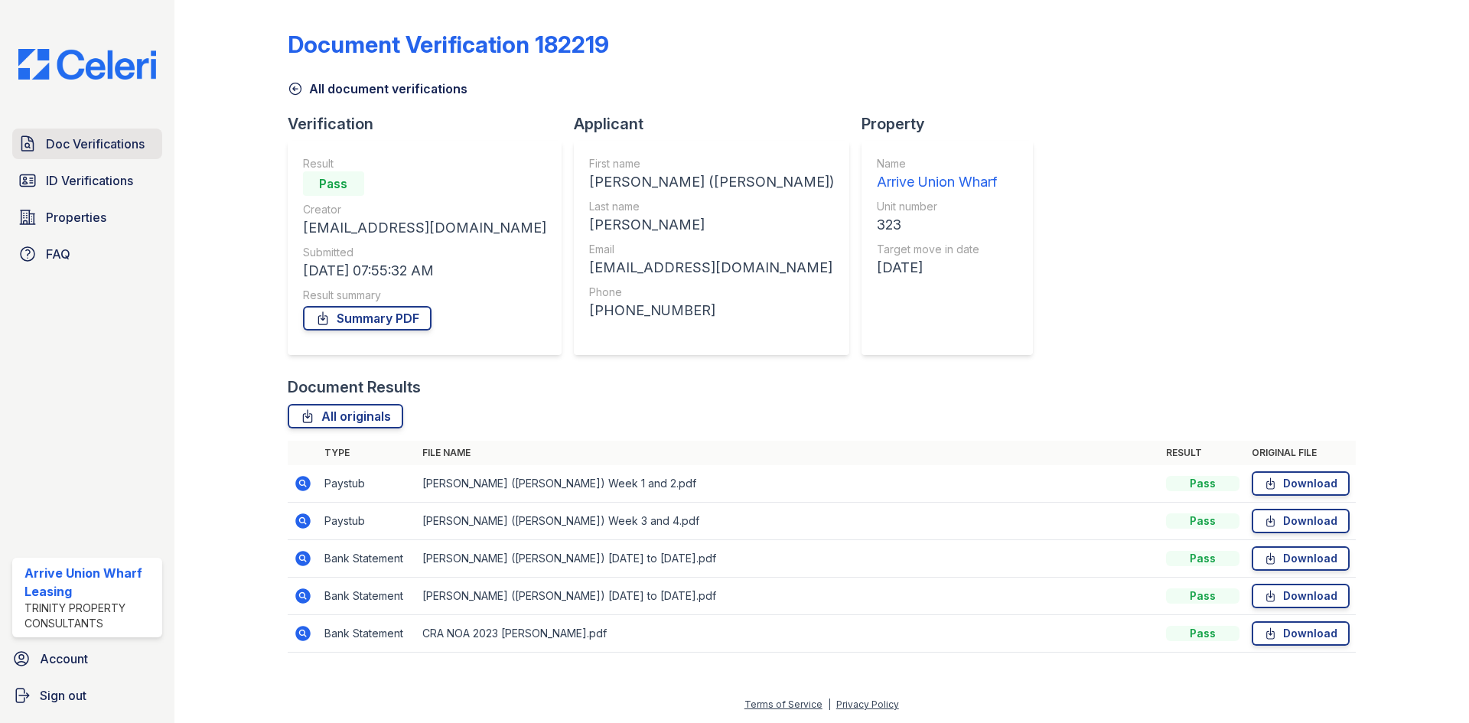
click at [88, 146] on span "Doc Verifications" at bounding box center [95, 144] width 99 height 18
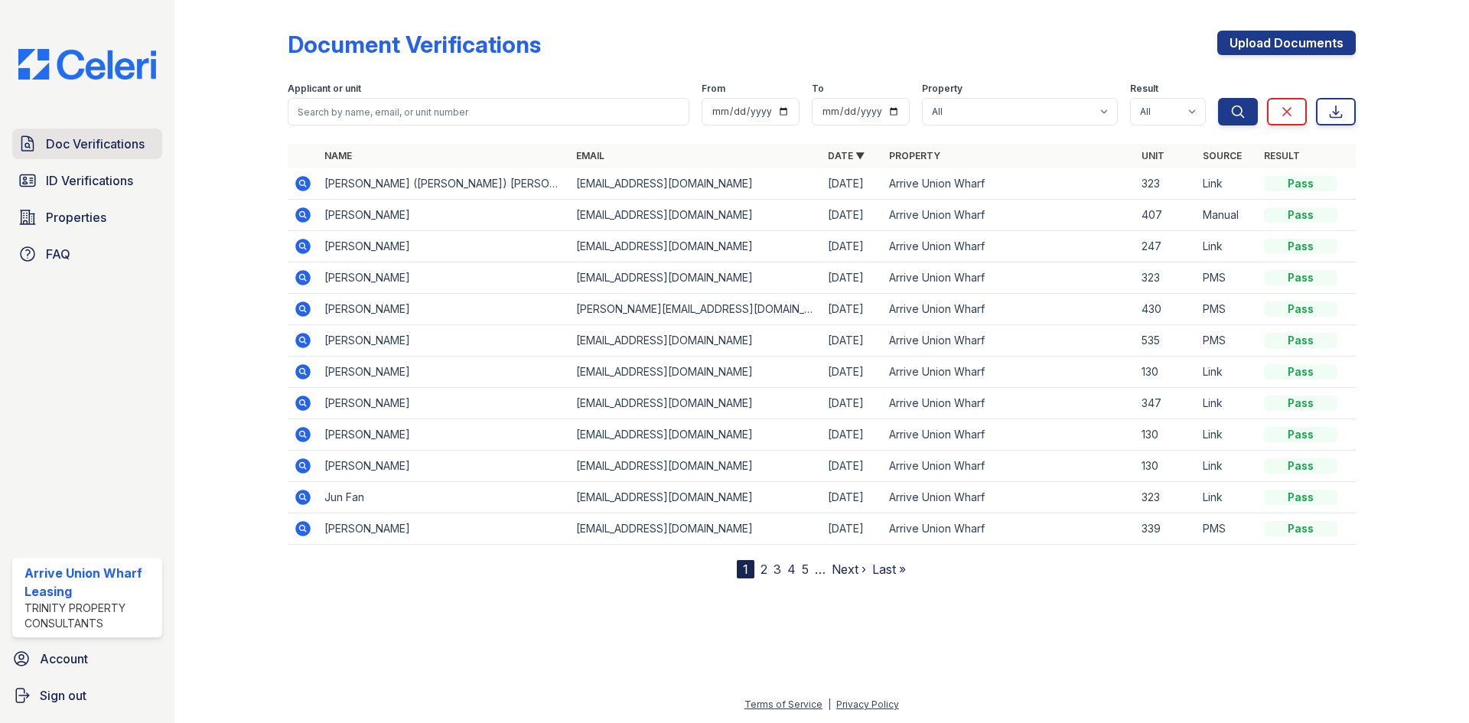
click at [98, 147] on span "Doc Verifications" at bounding box center [95, 144] width 99 height 18
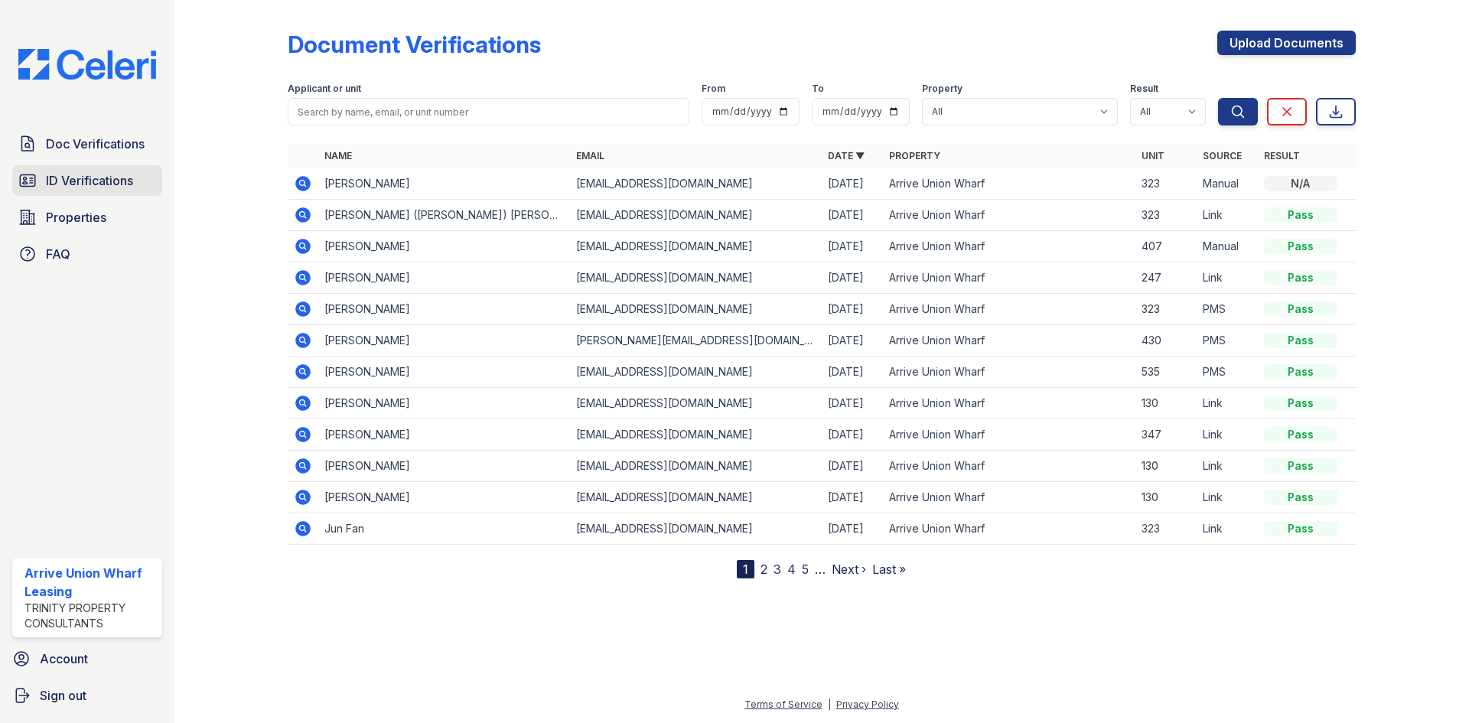
click at [60, 179] on span "ID Verifications" at bounding box center [89, 180] width 87 height 18
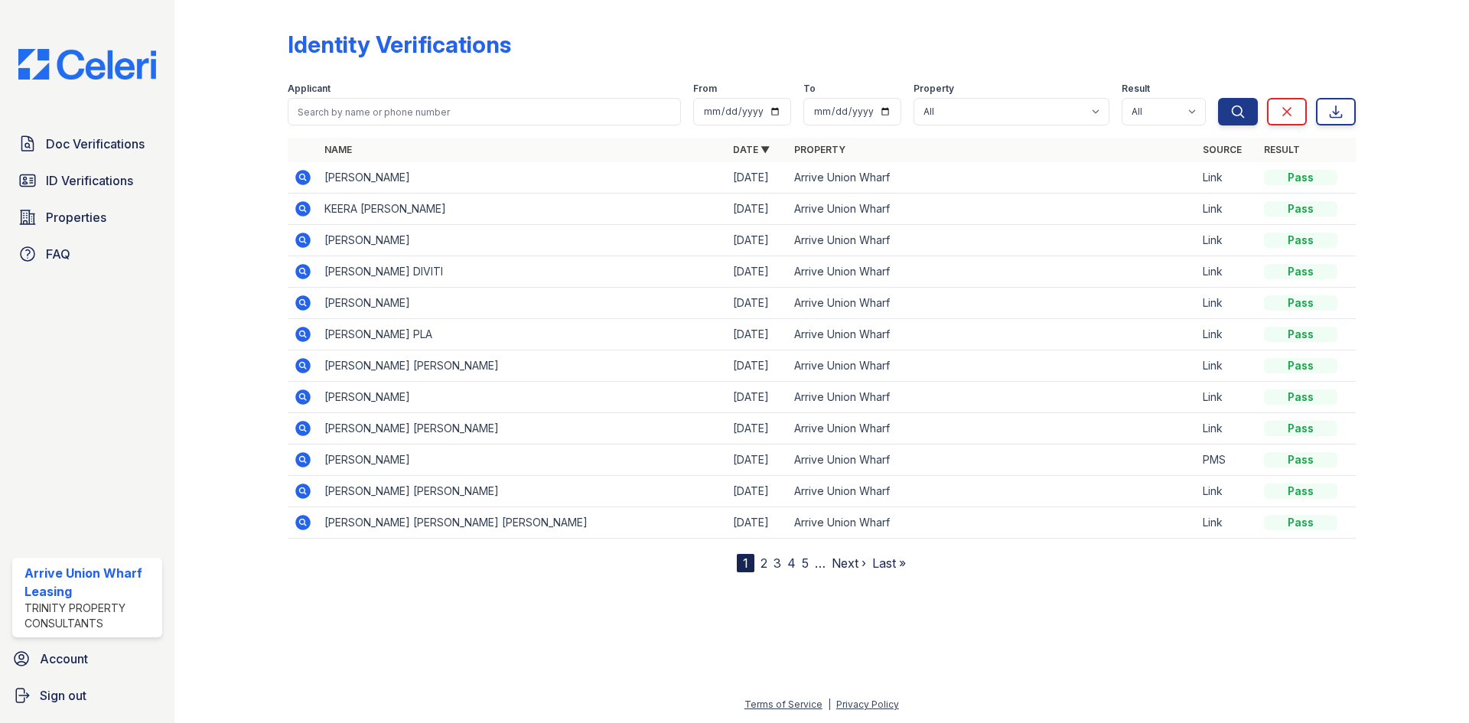
click at [843, 564] on link "Next ›" at bounding box center [849, 563] width 34 height 15
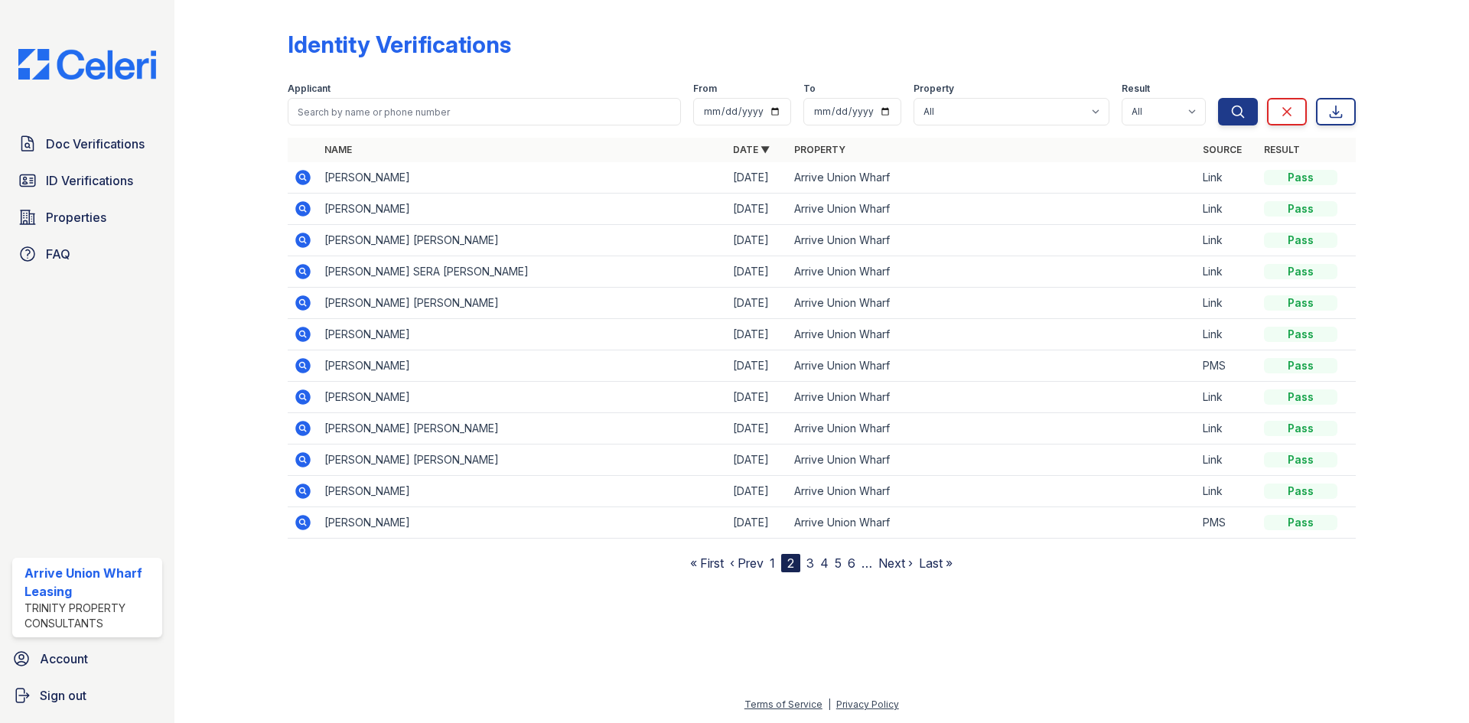
click at [302, 272] on icon at bounding box center [302, 271] width 4 height 4
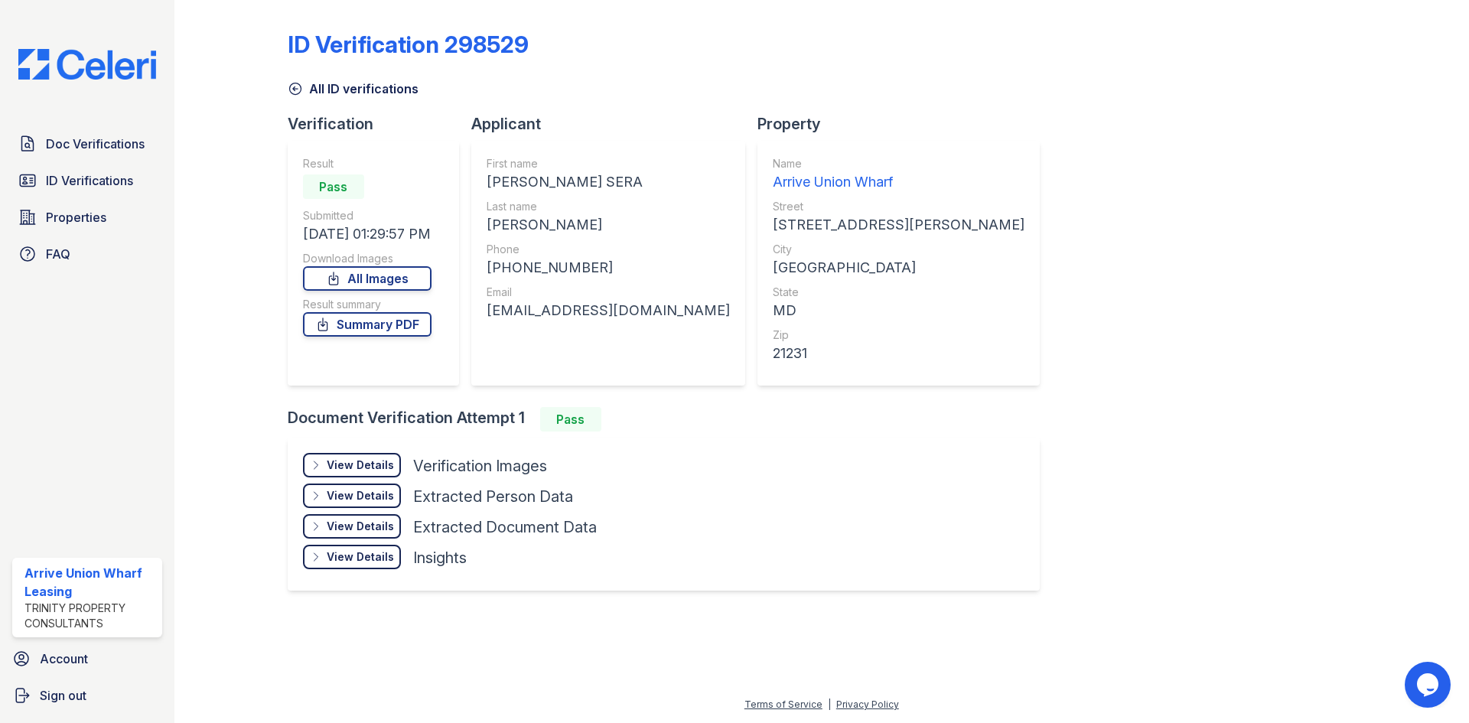
click at [374, 463] on div "View Details" at bounding box center [360, 465] width 67 height 15
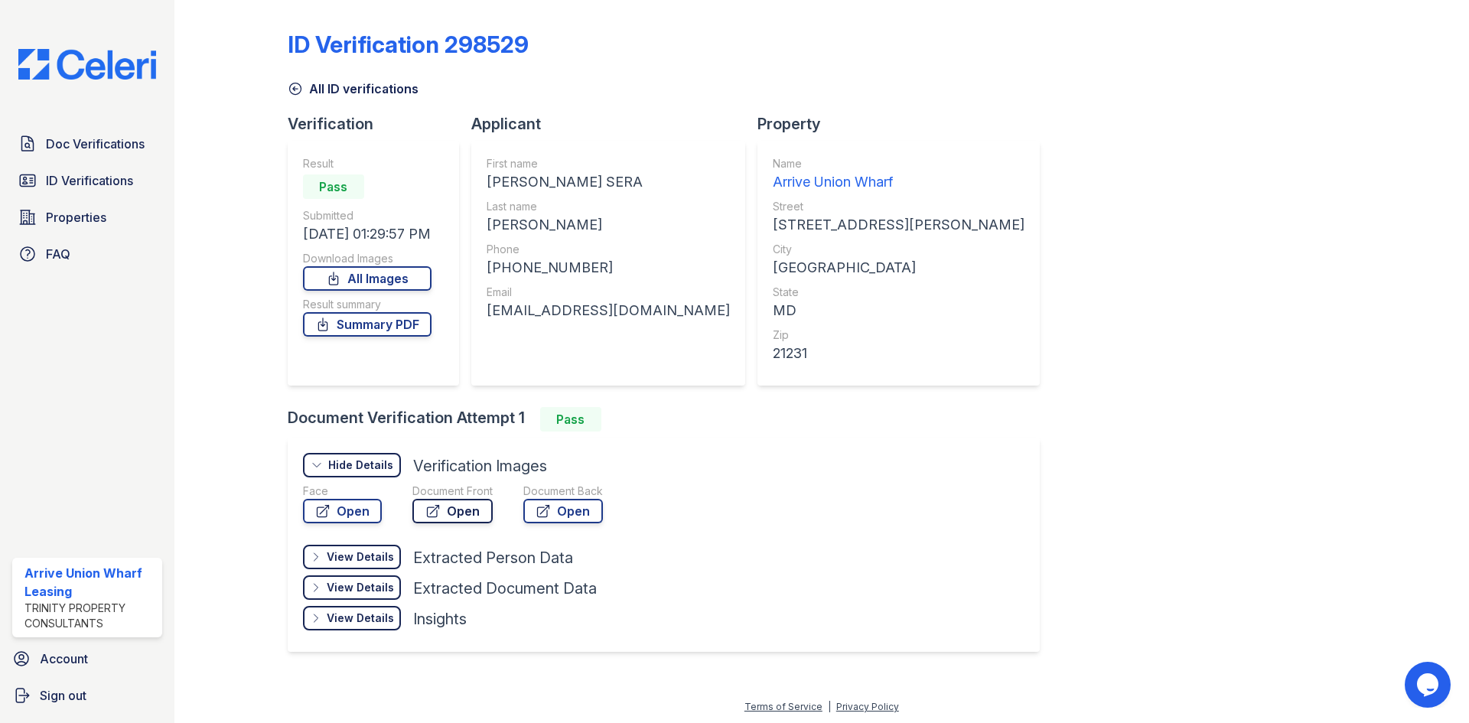
click at [470, 509] on link "Open" at bounding box center [452, 511] width 80 height 24
click at [87, 145] on span "Doc Verifications" at bounding box center [95, 144] width 99 height 18
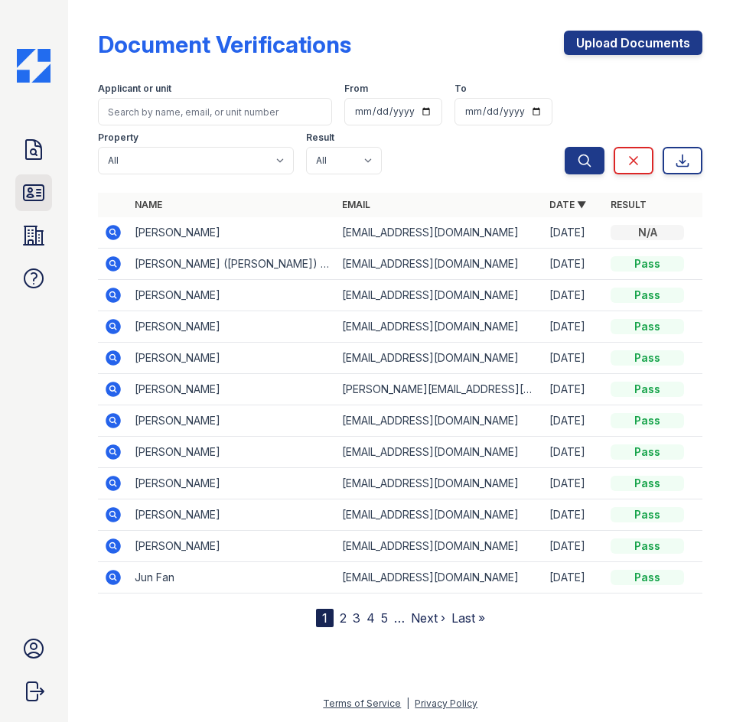
click at [24, 194] on icon at bounding box center [34, 192] width 20 height 15
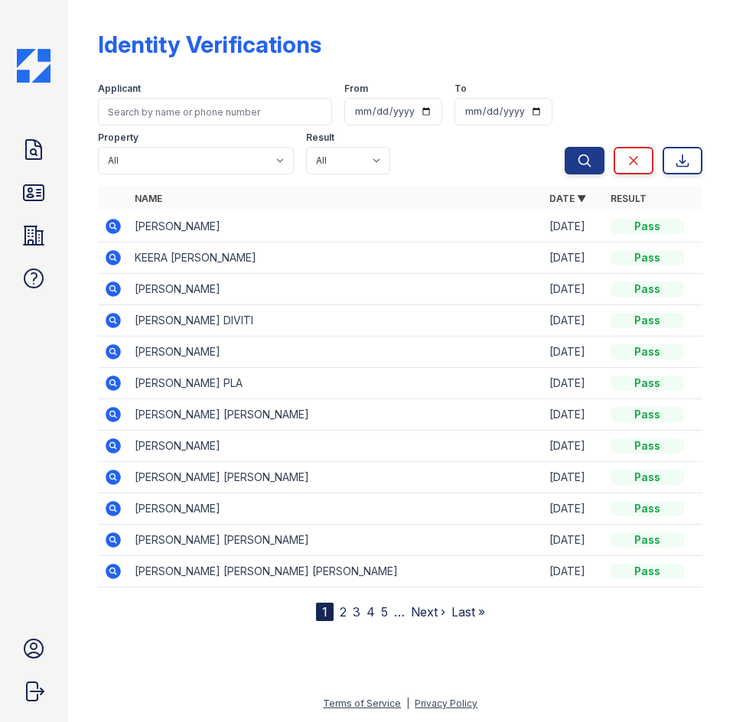
click at [112, 510] on icon at bounding box center [113, 508] width 4 height 4
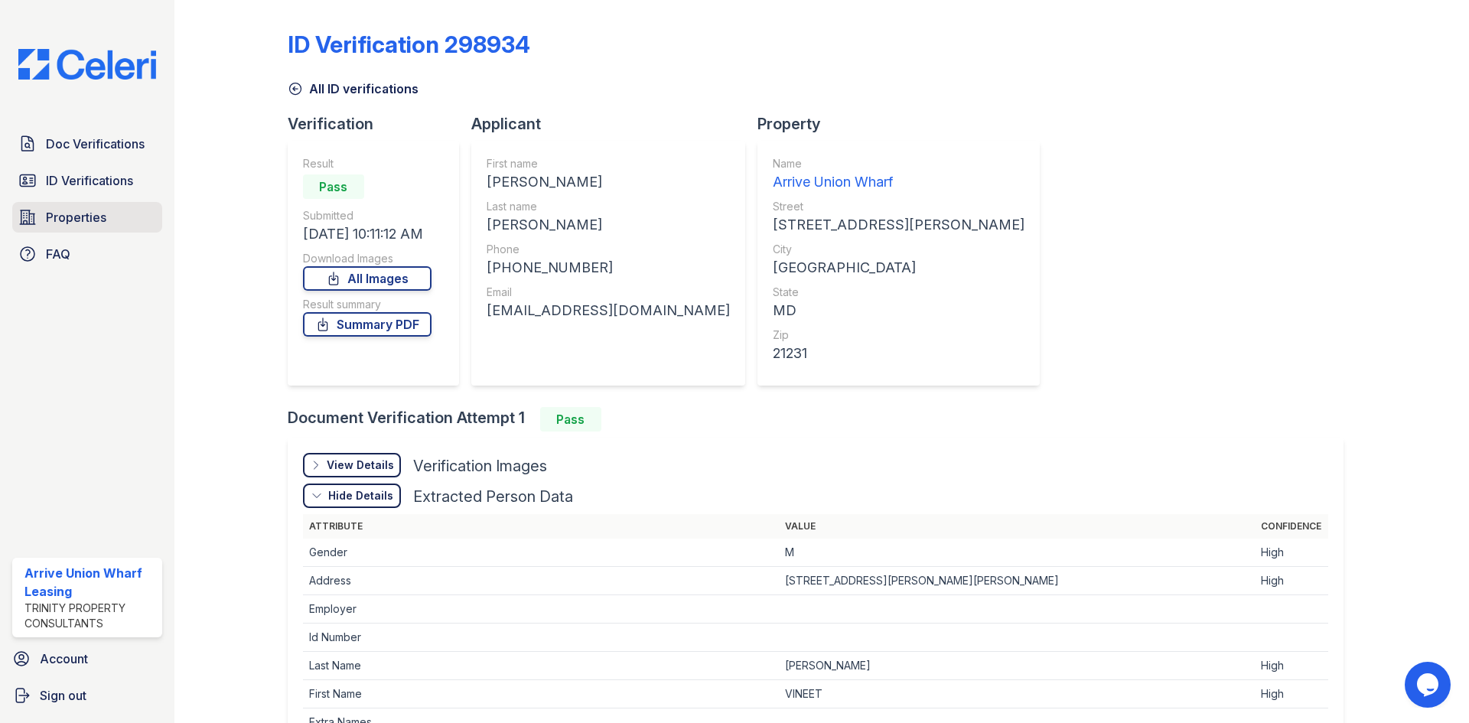
click at [73, 217] on span "Properties" at bounding box center [76, 217] width 60 height 18
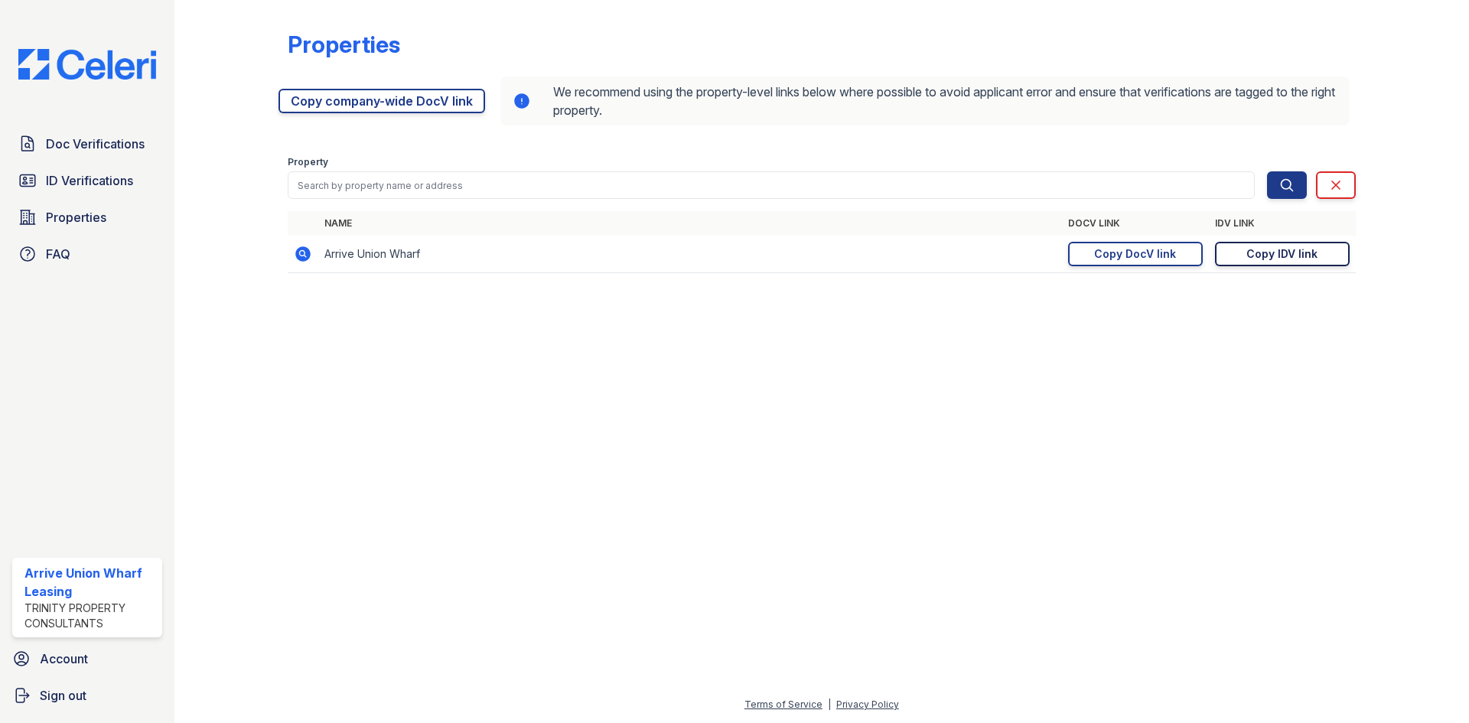
click at [732, 254] on link "Copy IDV link Copy link" at bounding box center [1282, 254] width 135 height 24
